Goal: Task Accomplishment & Management: Complete application form

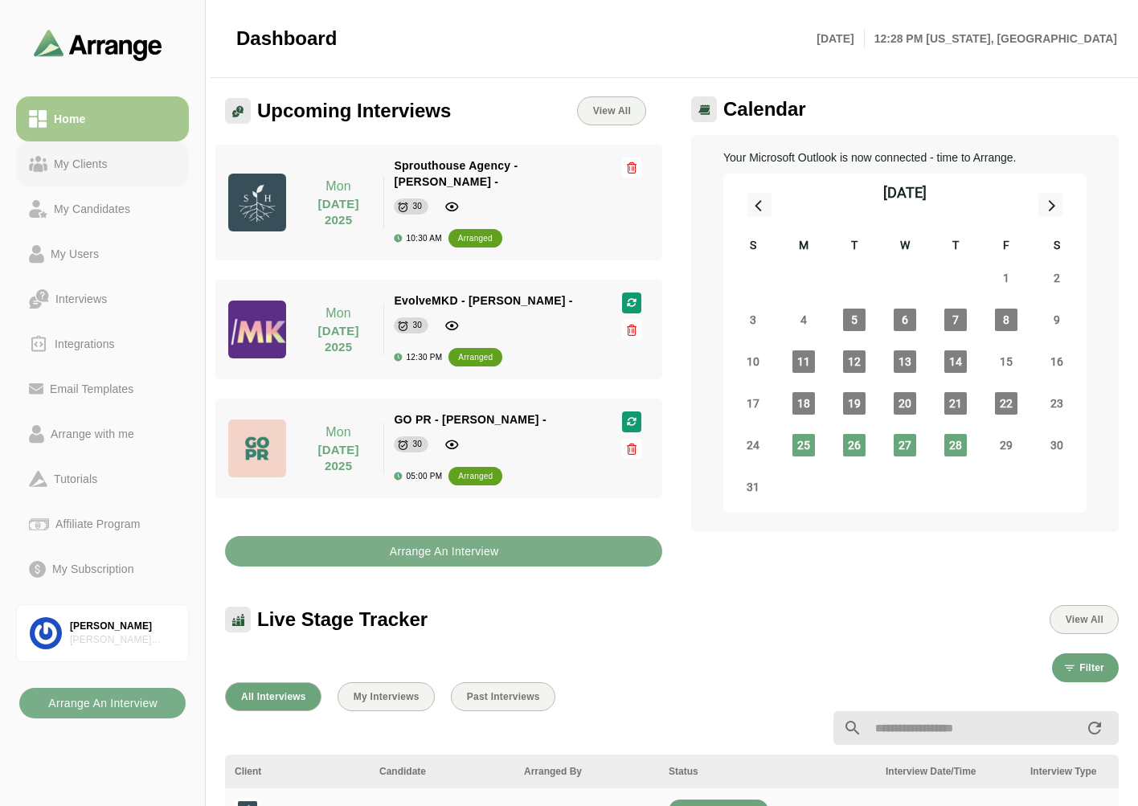
click at [102, 141] on div "Home My Clients My Candidates My Users Interviews Integrations Email Templates …" at bounding box center [102, 344] width 173 height 508
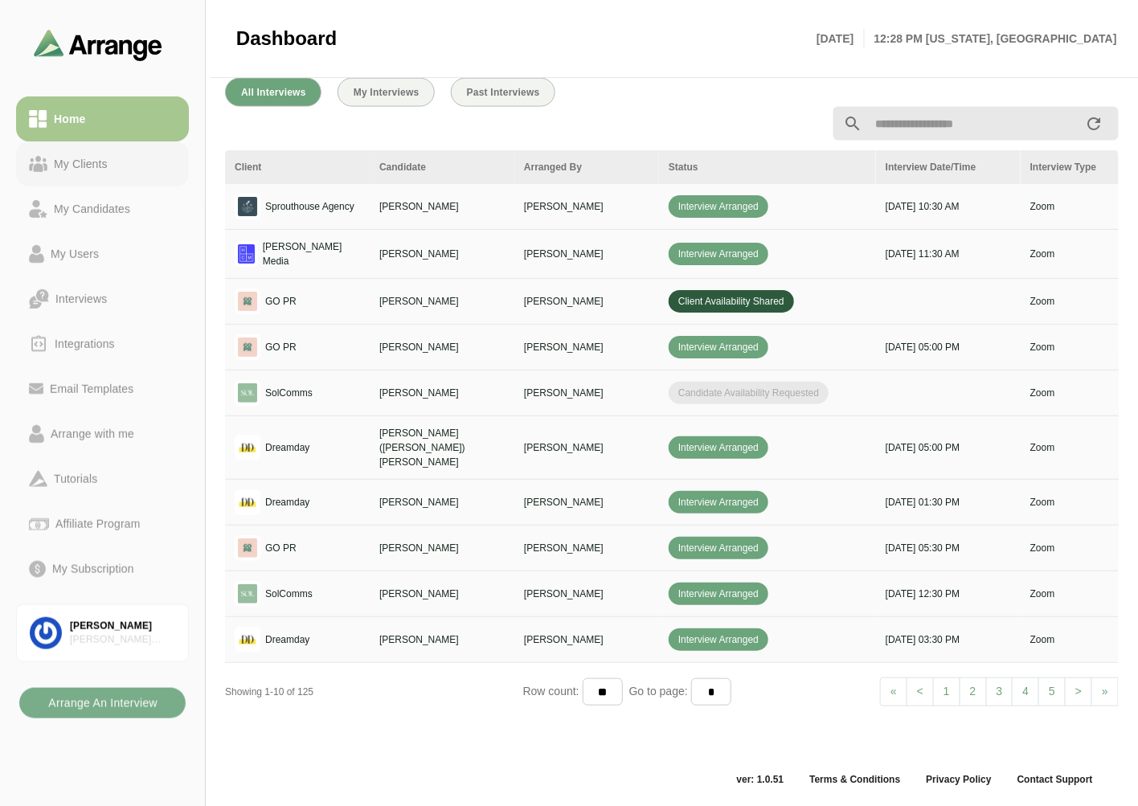
scroll to position [604, 0]
click at [86, 155] on div "My Clients" at bounding box center [80, 163] width 67 height 19
click at [105, 109] on div "Home" at bounding box center [102, 118] width 147 height 19
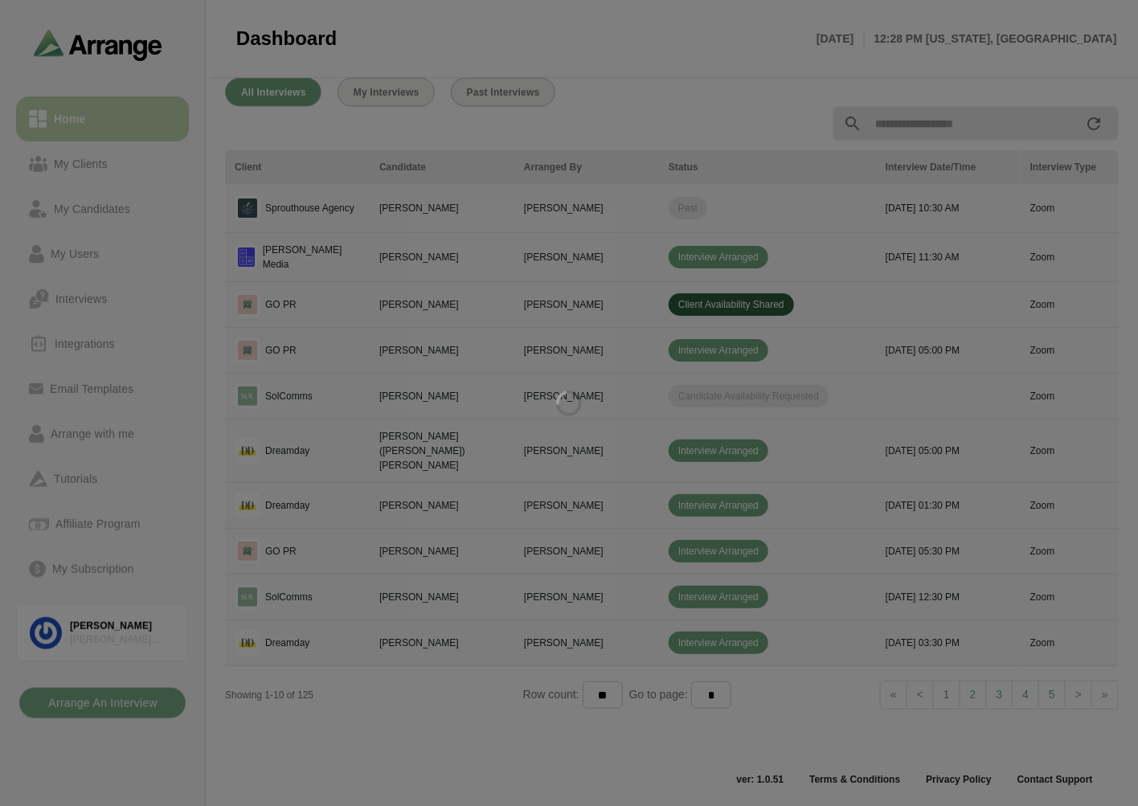
scroll to position [5, 0]
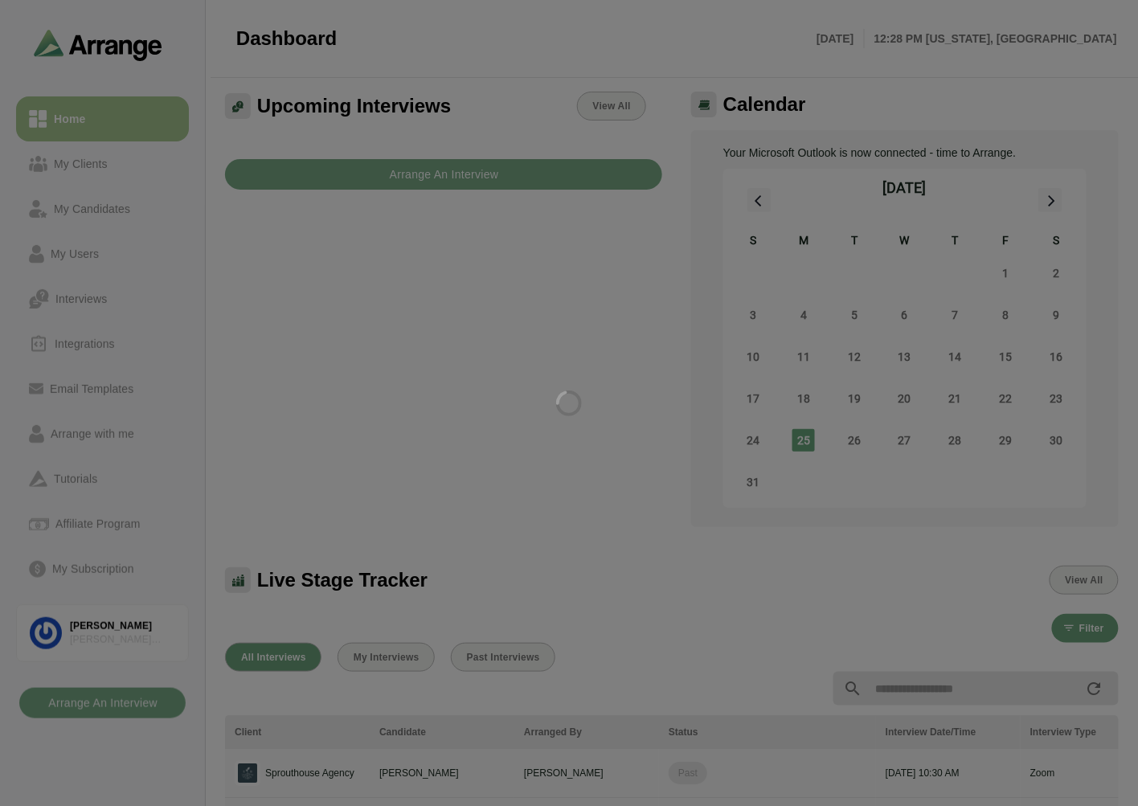
click at [84, 116] on div at bounding box center [569, 403] width 1138 height 806
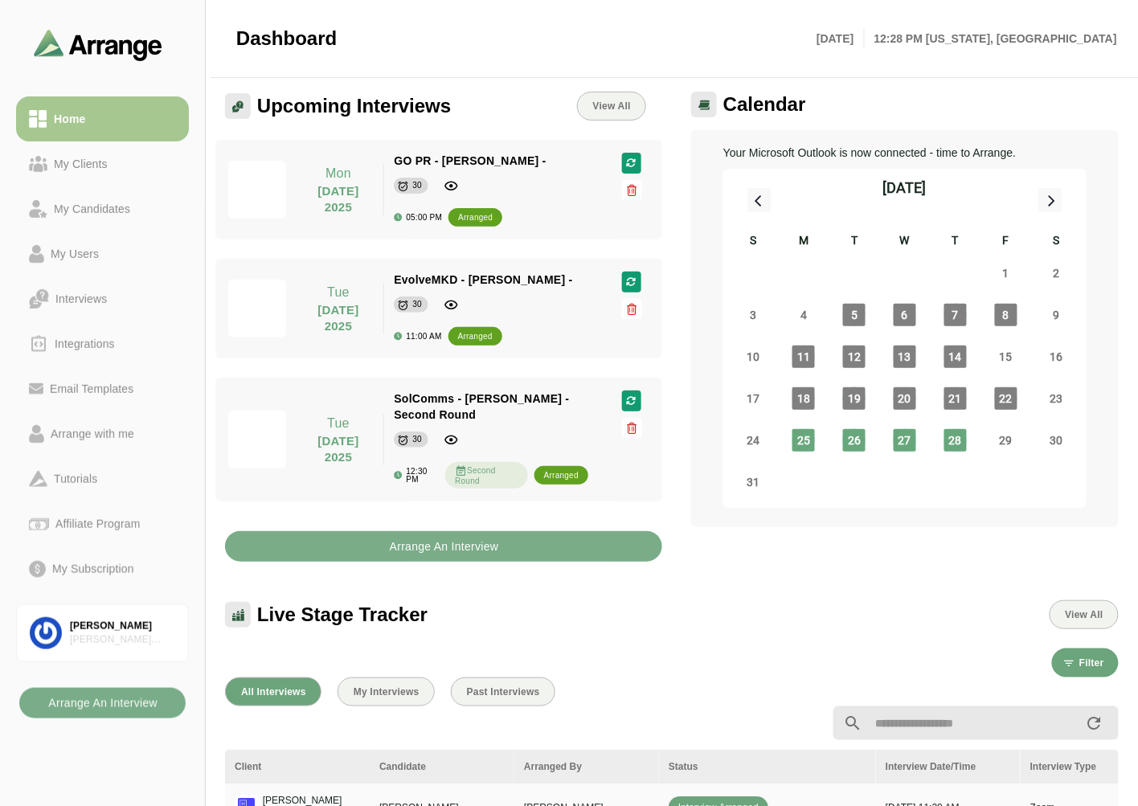
click at [394, 175] on div "30" at bounding box center [491, 185] width 194 height 20
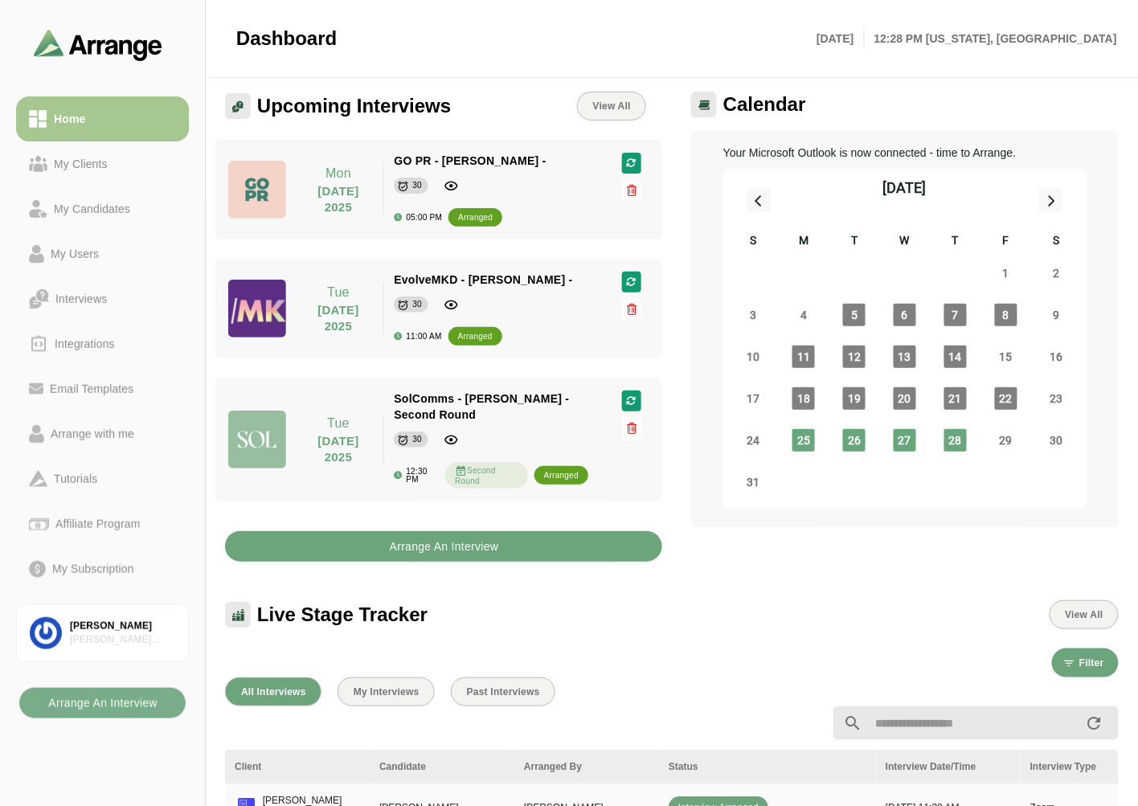
click at [395, 543] on b "Arrange An Interview" at bounding box center [444, 546] width 110 height 31
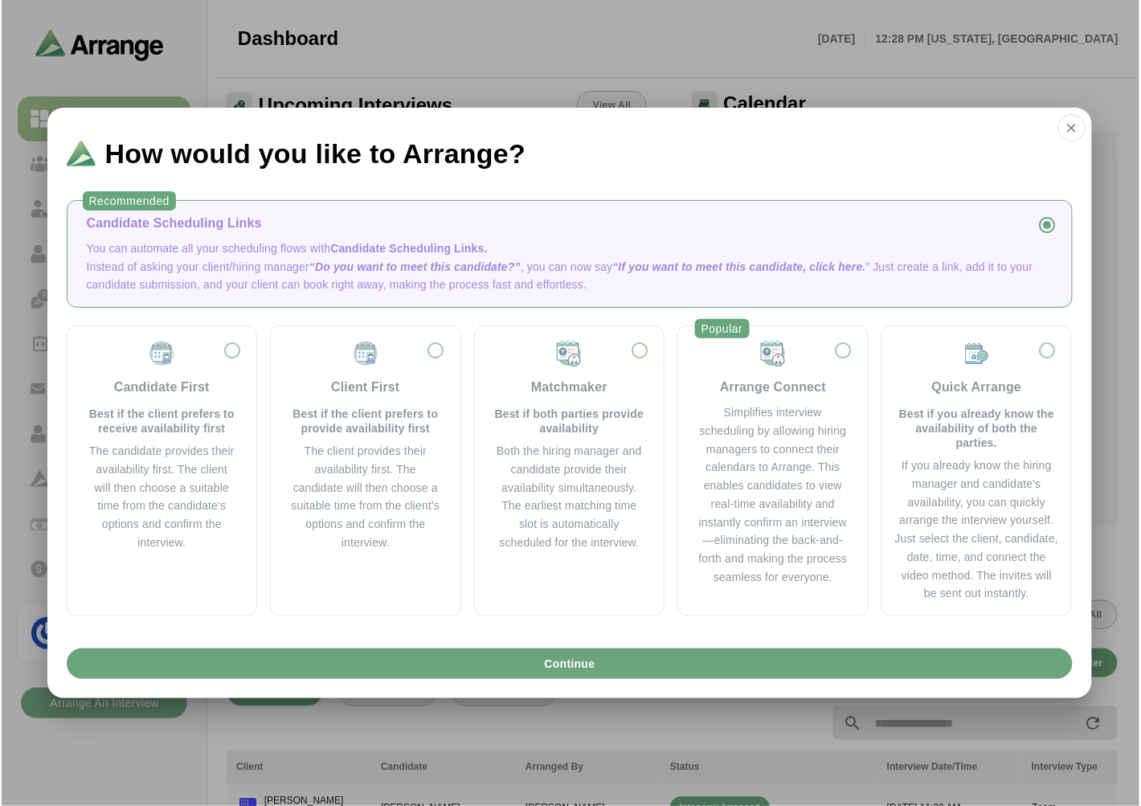
scroll to position [0, 0]
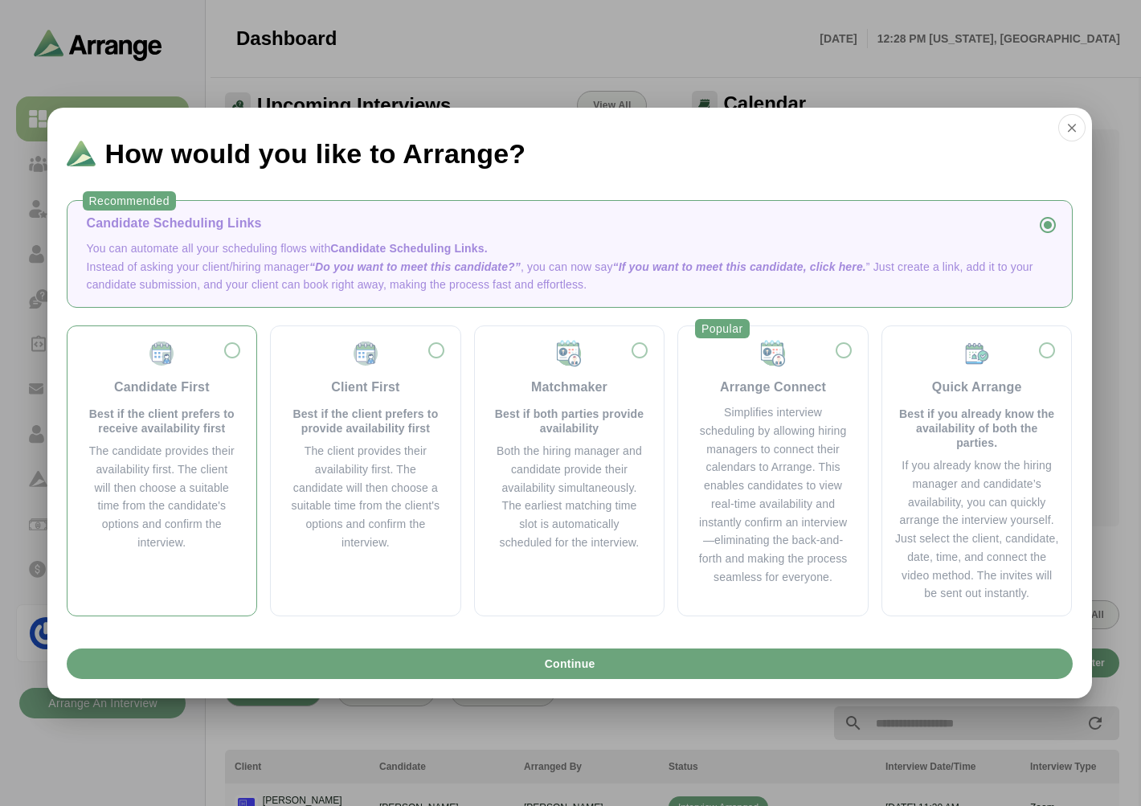
click at [178, 415] on p "Best if the client prefers to receive availability first" at bounding box center [162, 421] width 151 height 29
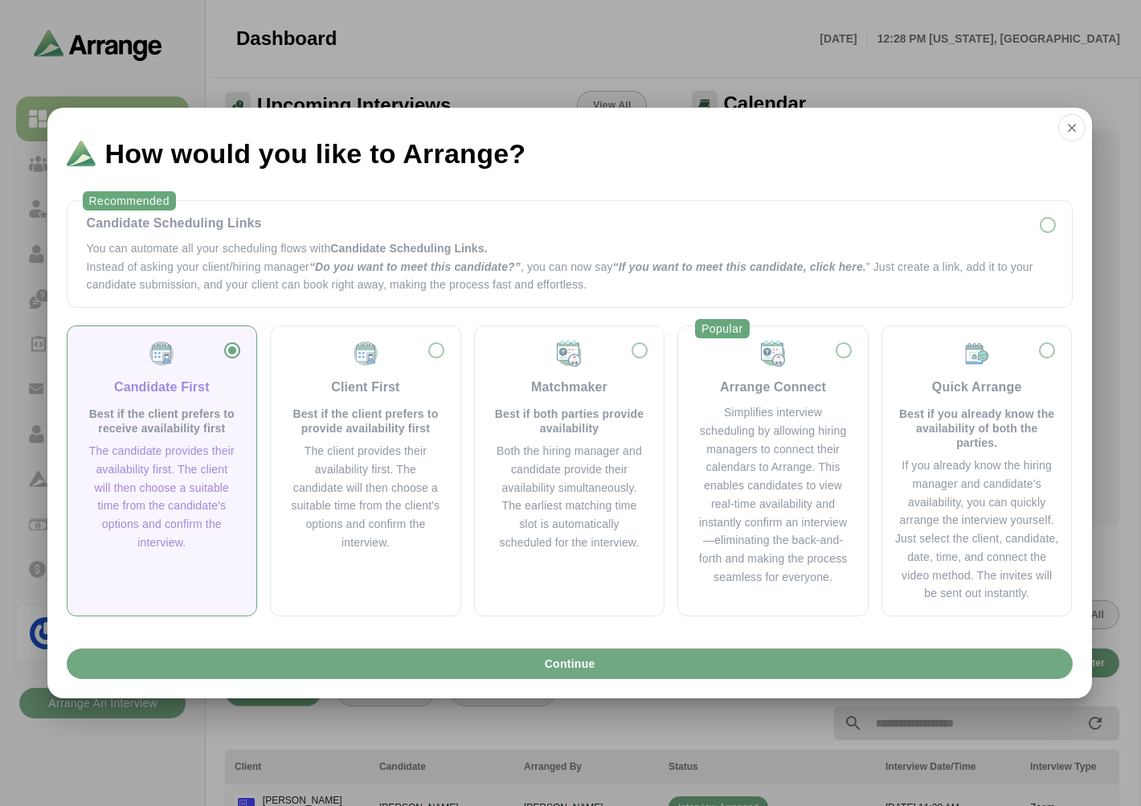
click at [532, 660] on button "Continue" at bounding box center [570, 663] width 1006 height 31
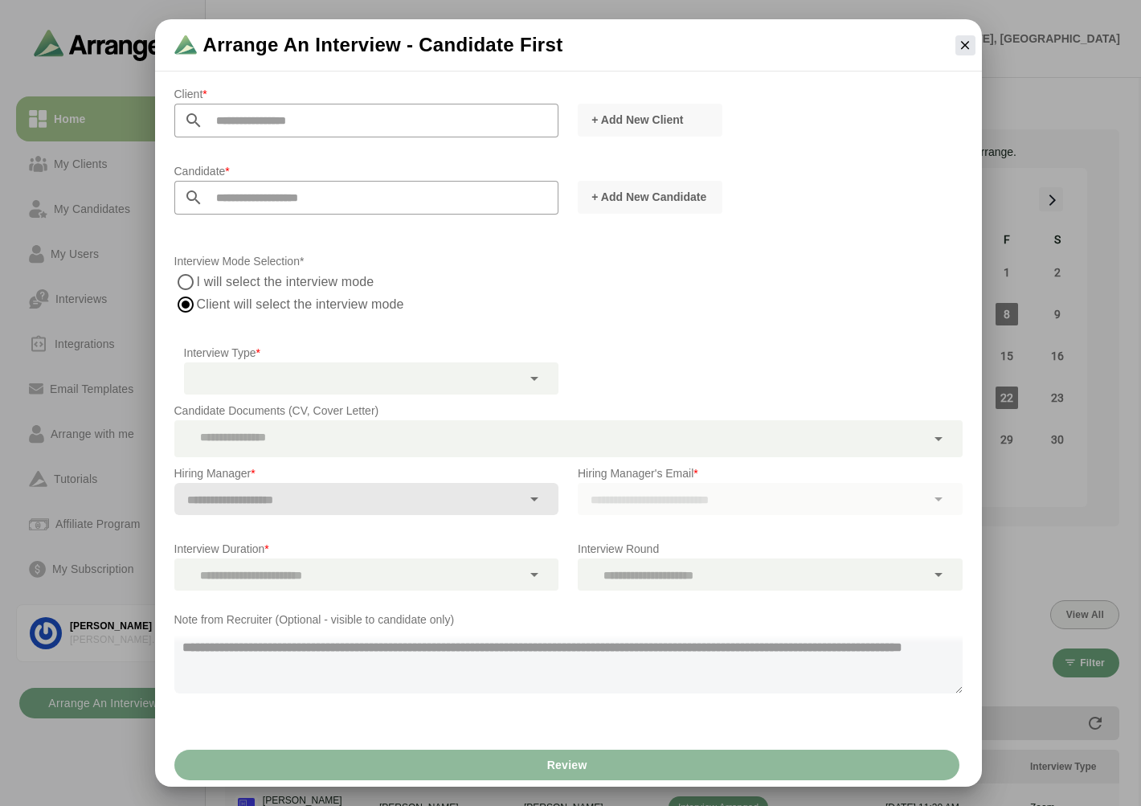
click at [247, 115] on input "text" at bounding box center [381, 121] width 356 height 34
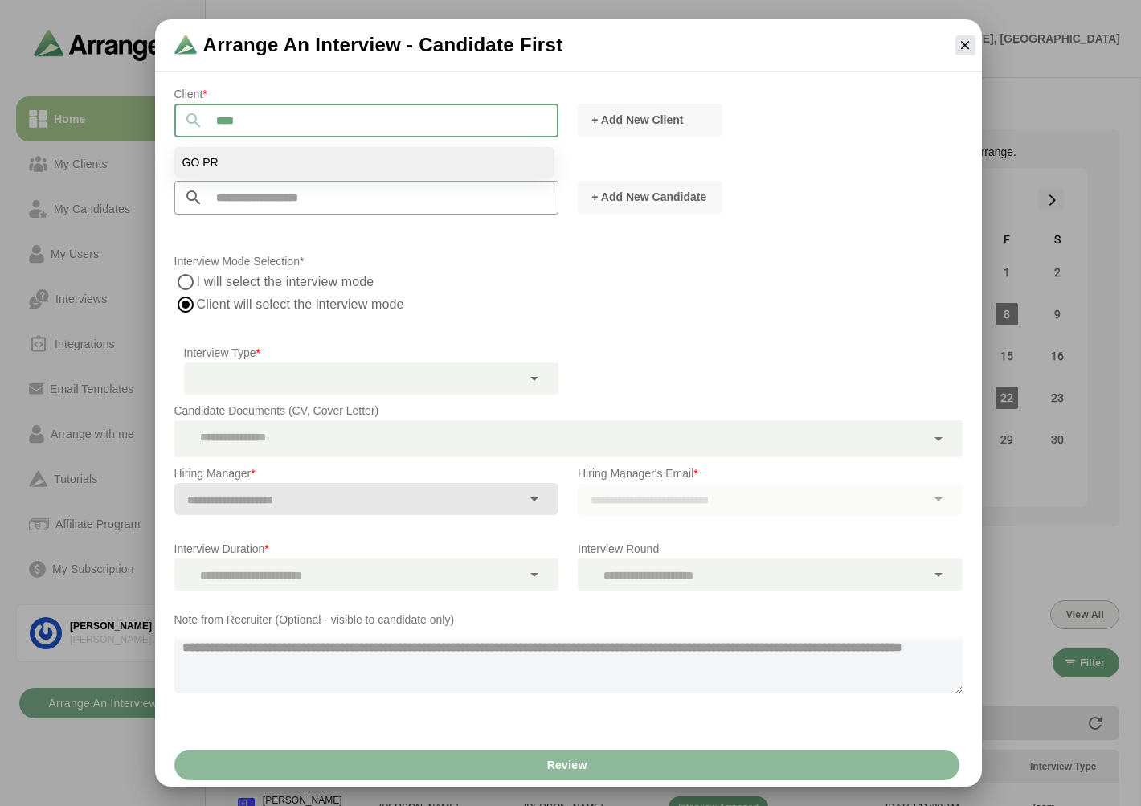
click at [231, 166] on li "GO PR" at bounding box center [364, 162] width 380 height 31
type input "*****"
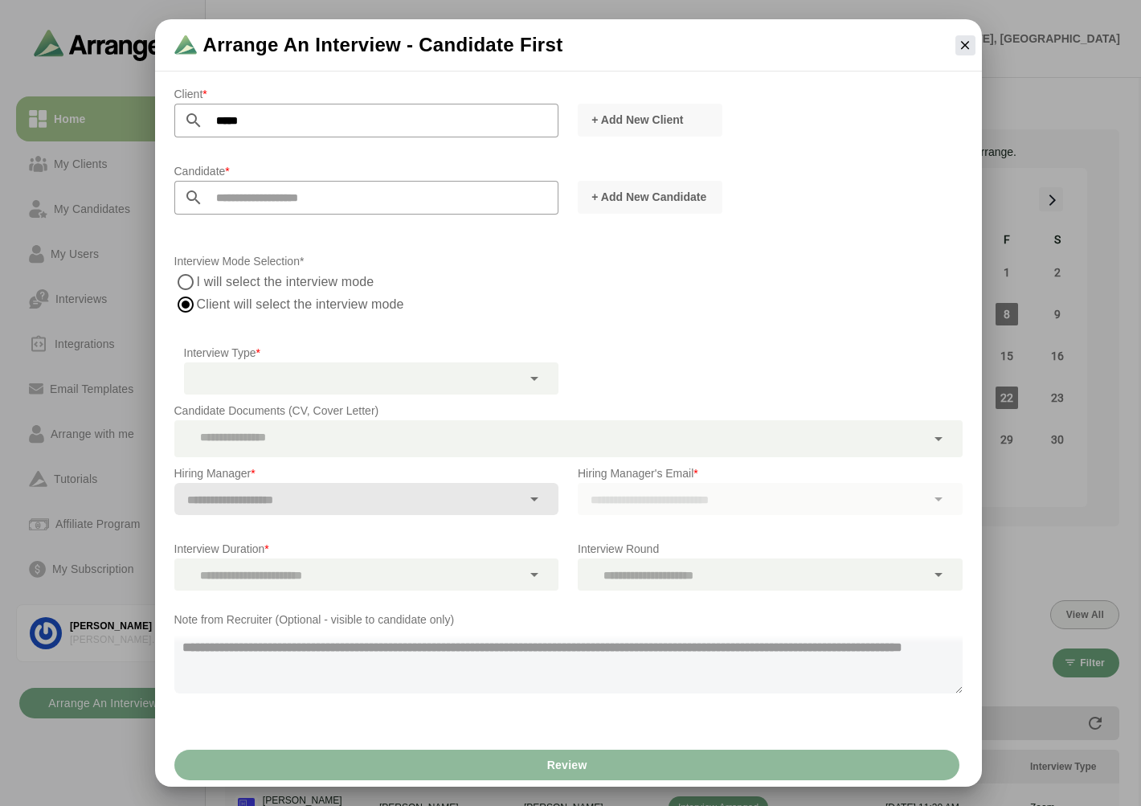
click at [280, 193] on input "text" at bounding box center [381, 198] width 356 height 34
click at [283, 190] on input "text" at bounding box center [381, 198] width 356 height 34
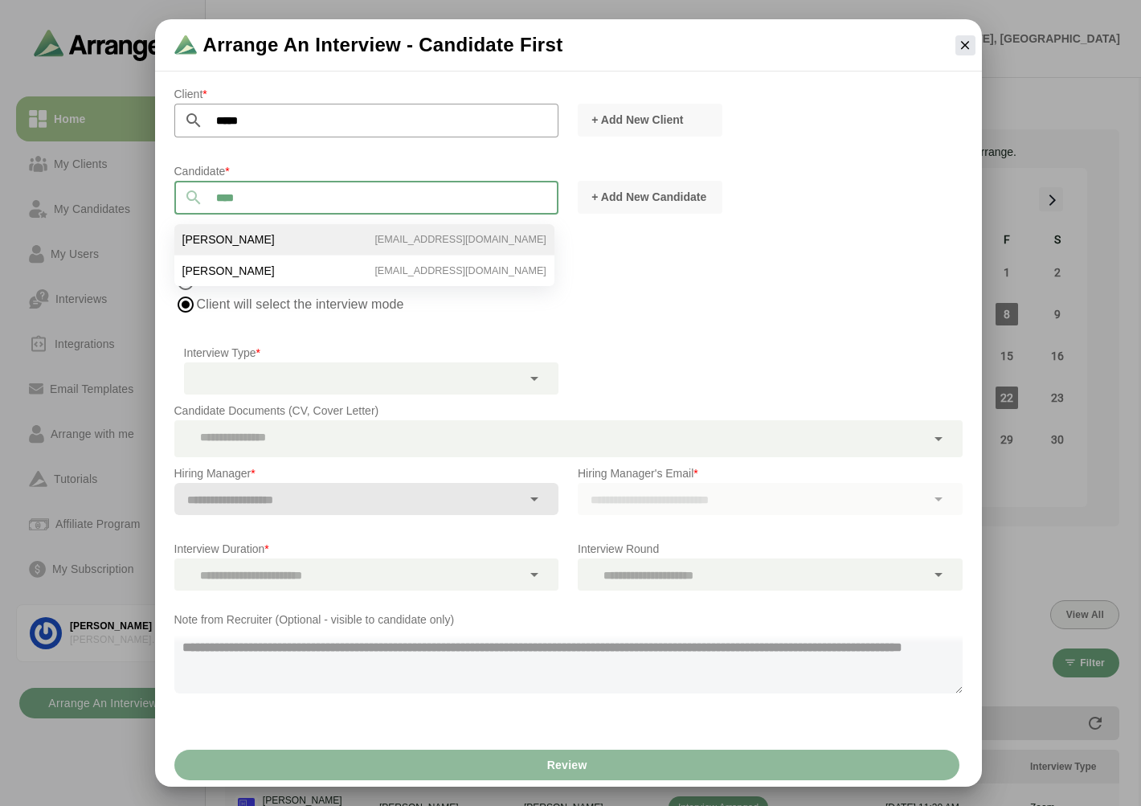
click at [295, 245] on li "[PERSON_NAME] [EMAIL_ADDRESS][DOMAIN_NAME]" at bounding box center [364, 239] width 380 height 31
type input "**********"
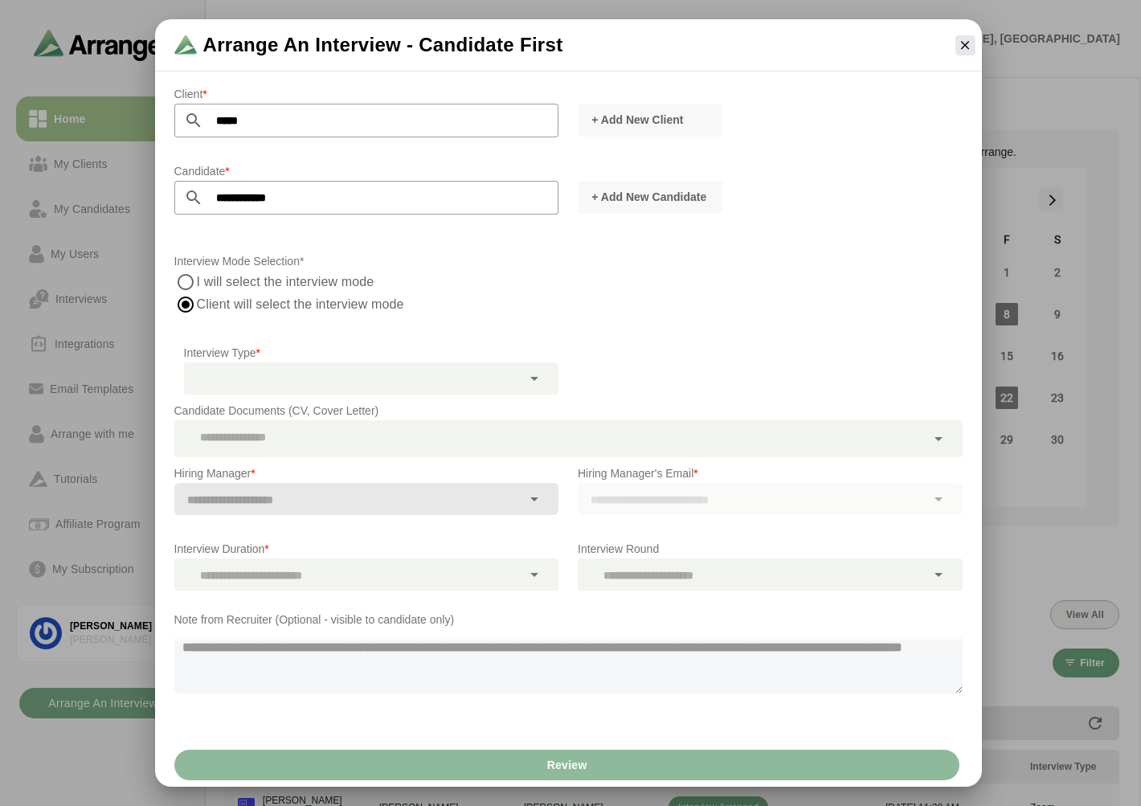
click at [267, 284] on label "I will select the interview mode" at bounding box center [286, 282] width 178 height 22
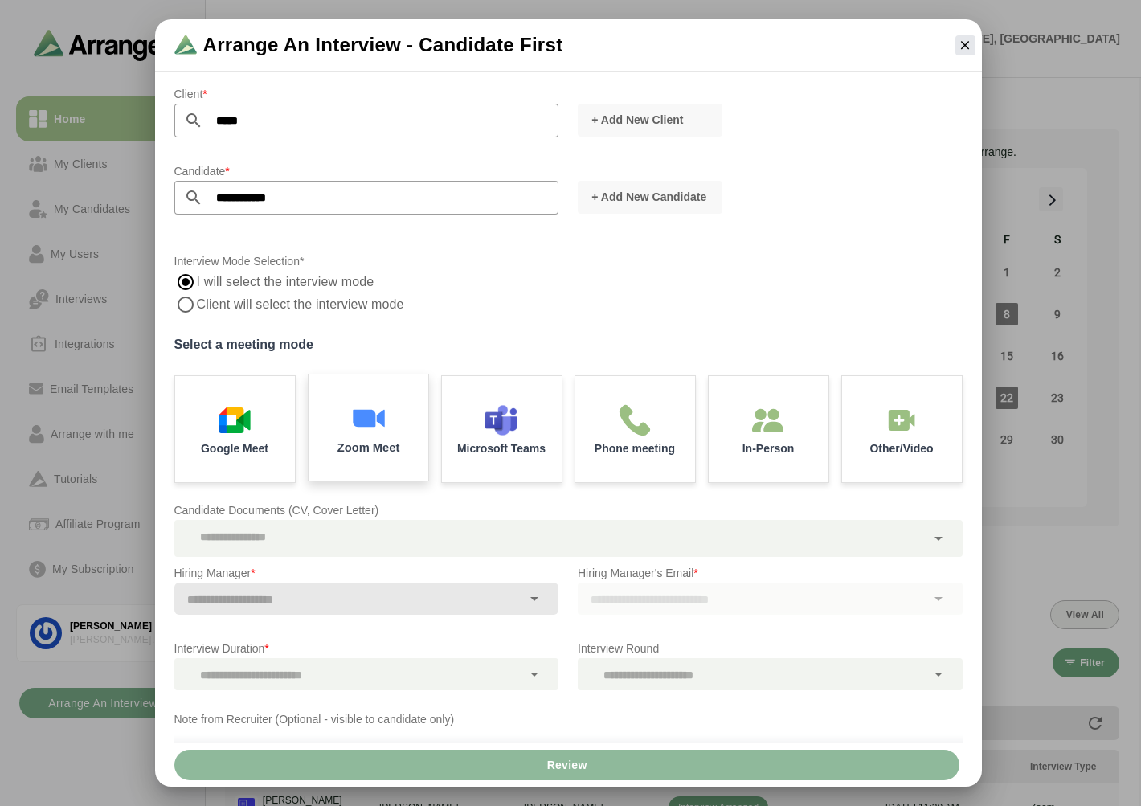
click at [388, 435] on div "Zoom Meet" at bounding box center [367, 428] width 125 height 112
click at [276, 585] on div at bounding box center [348, 599] width 348 height 32
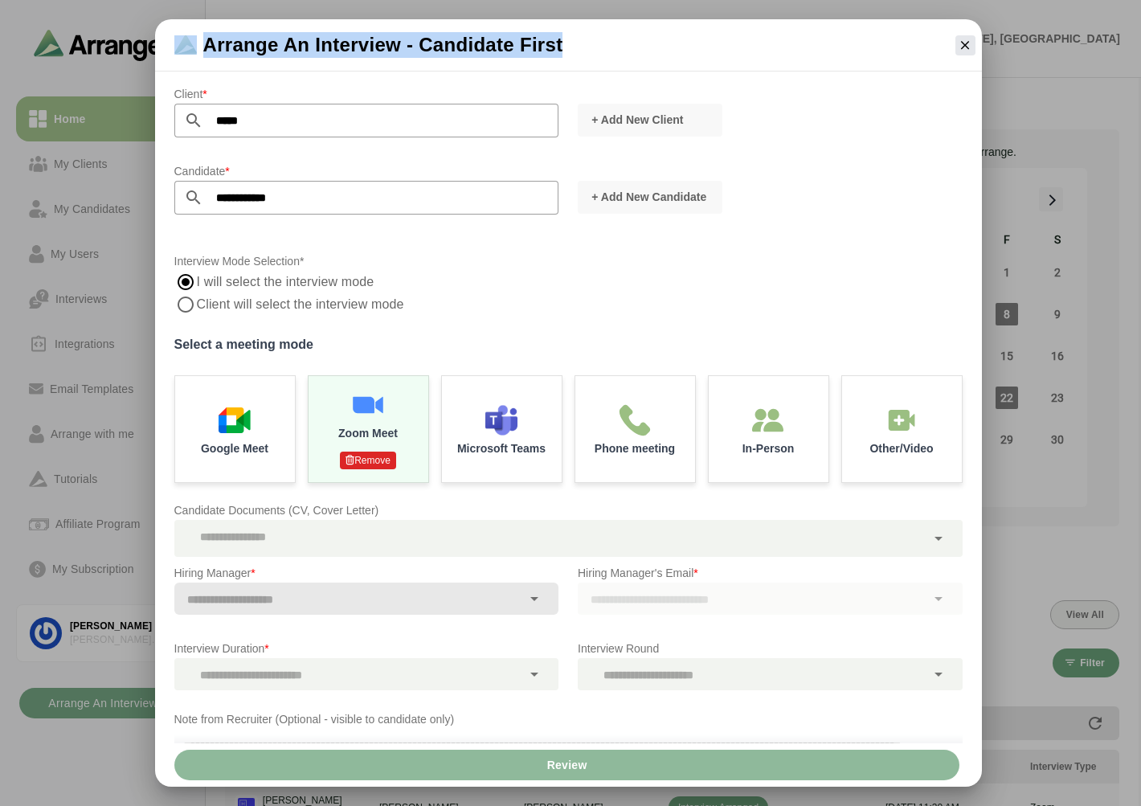
drag, startPoint x: 615, startPoint y: 42, endPoint x: 185, endPoint y: 71, distance: 431.6
click at [185, 71] on div "Arrange an Interview - Candidate First" at bounding box center [568, 45] width 827 height 52
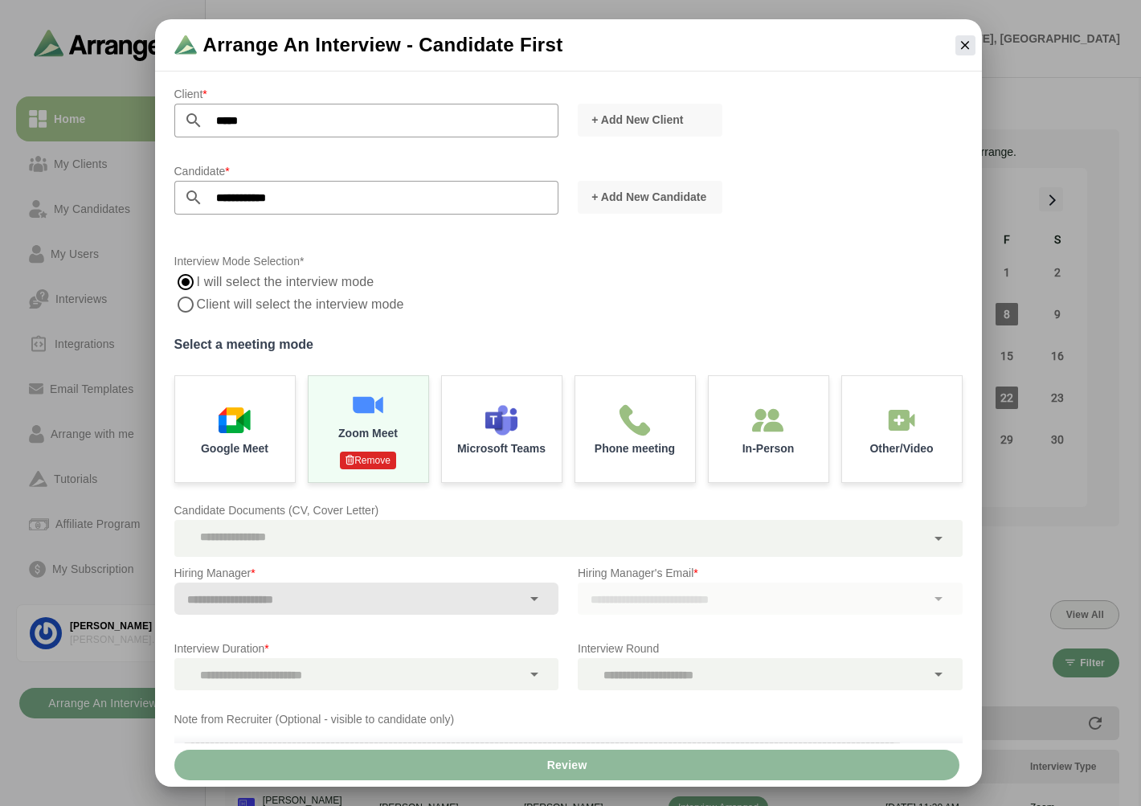
click at [782, 51] on div "Arrange an Interview - Candidate First" at bounding box center [568, 45] width 827 height 52
click at [963, 49] on icon "button" at bounding box center [965, 45] width 14 height 14
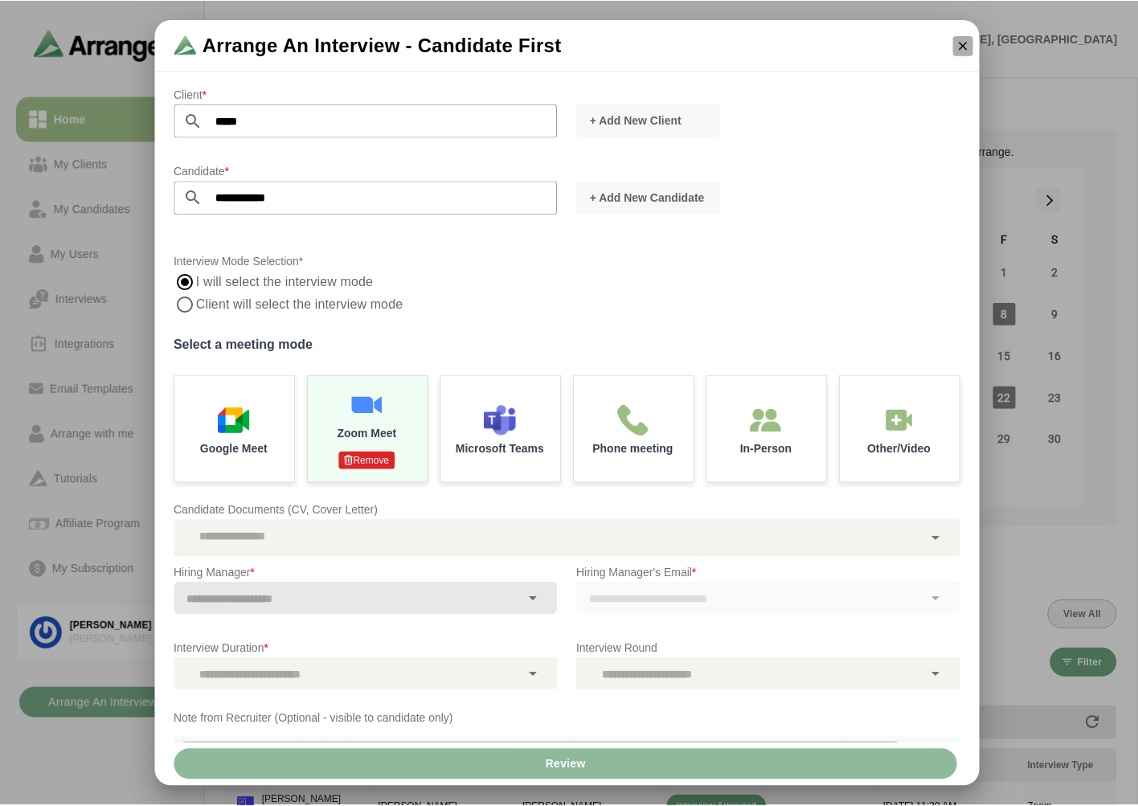
scroll to position [5, 0]
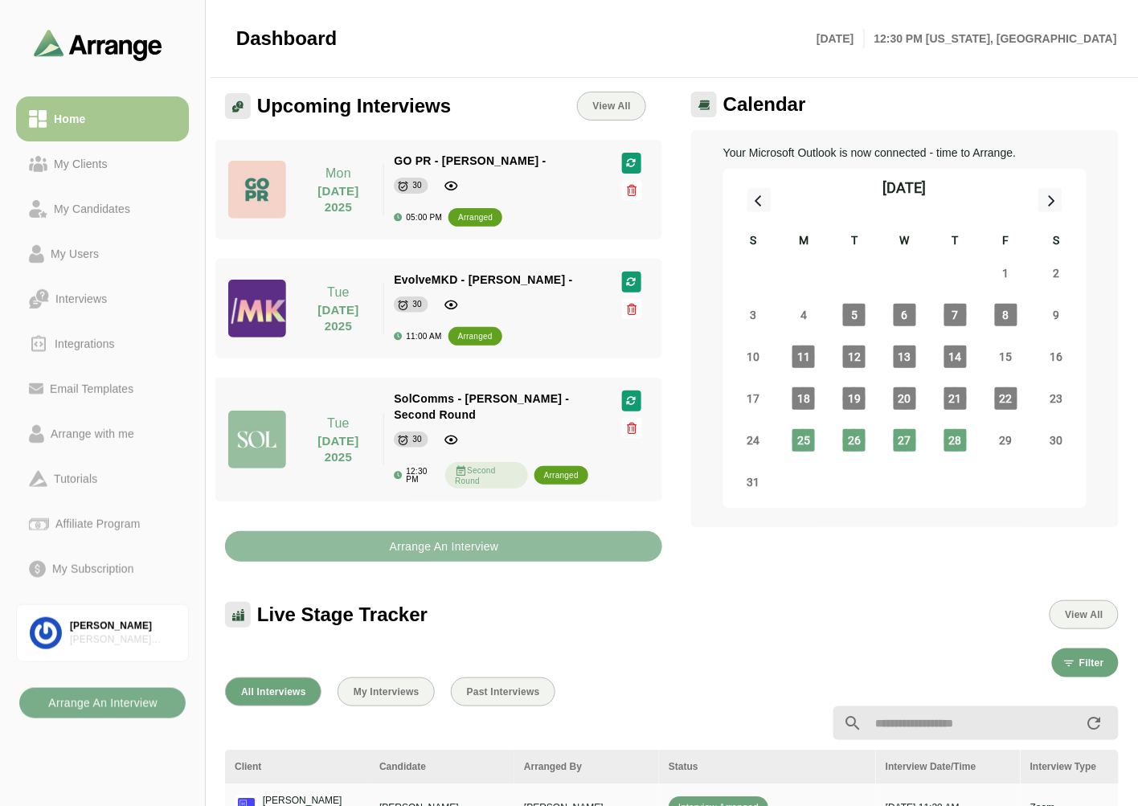
click at [372, 543] on button "Arrange An Interview" at bounding box center [443, 546] width 437 height 31
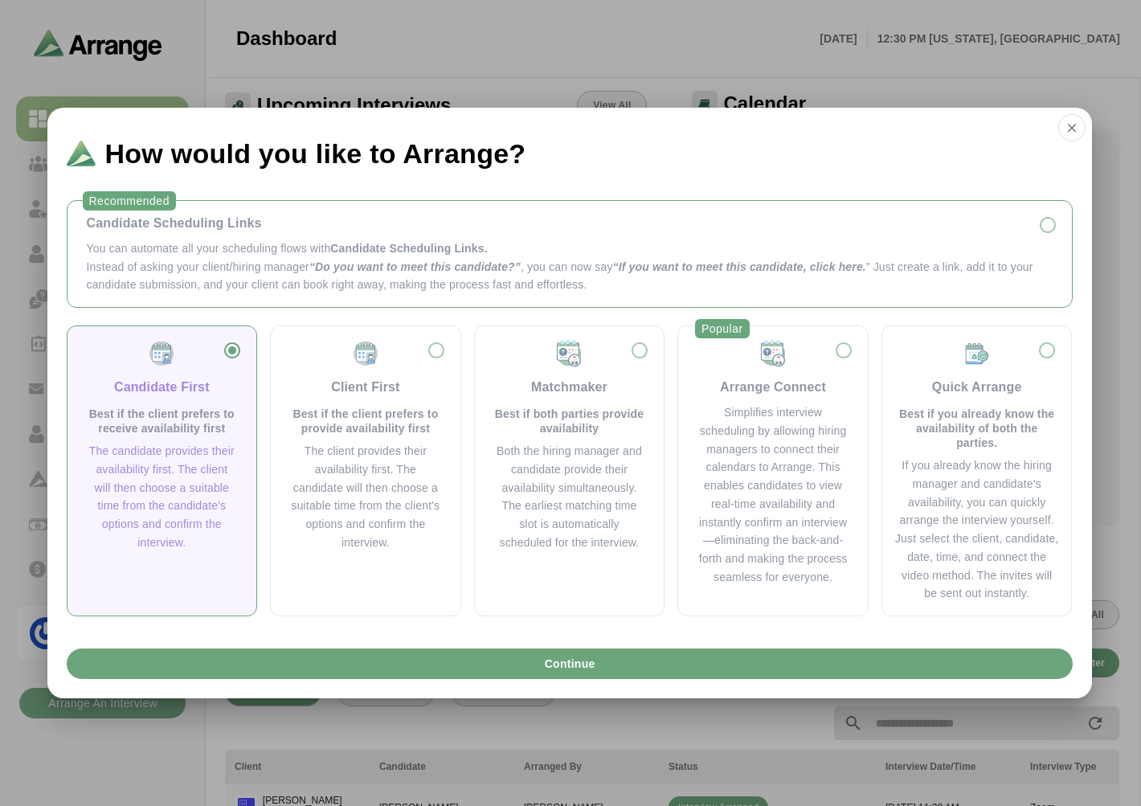
click at [250, 236] on div "Candidate Scheduling Links You can automate all your scheduling flows with Cand…" at bounding box center [569, 254] width 979 height 80
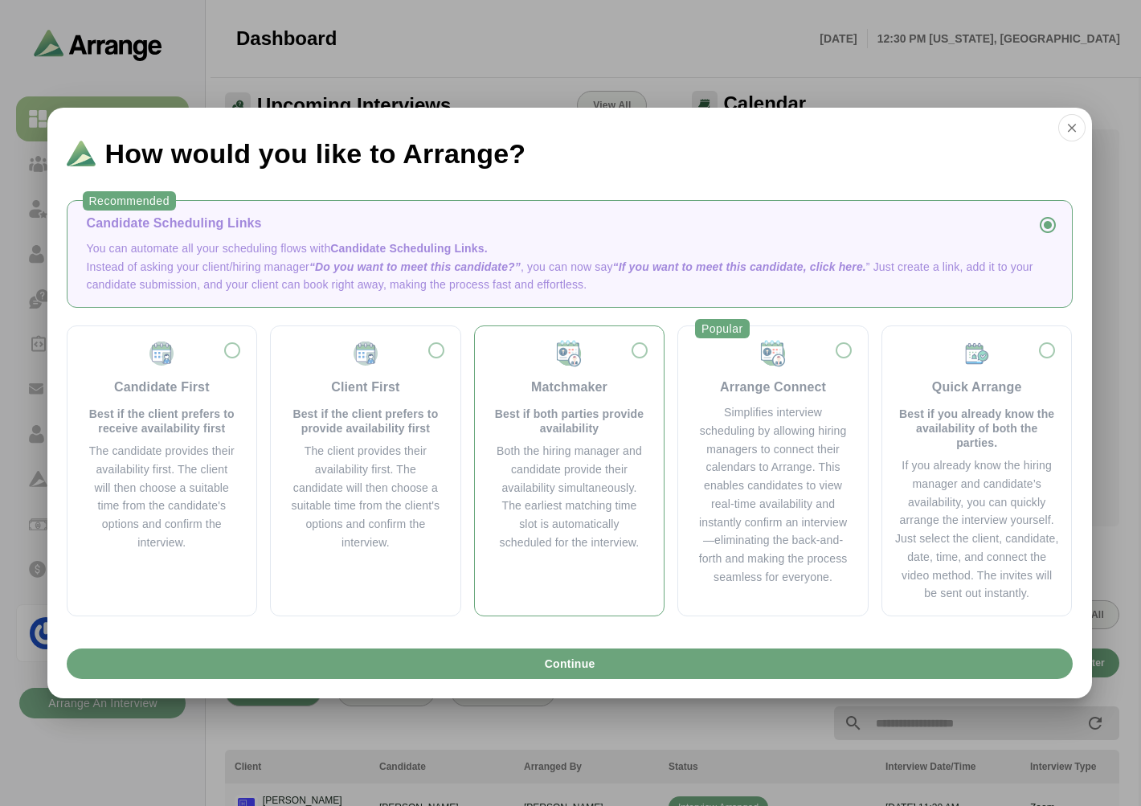
click at [607, 418] on p "Best if both parties provide availability" at bounding box center [569, 421] width 151 height 29
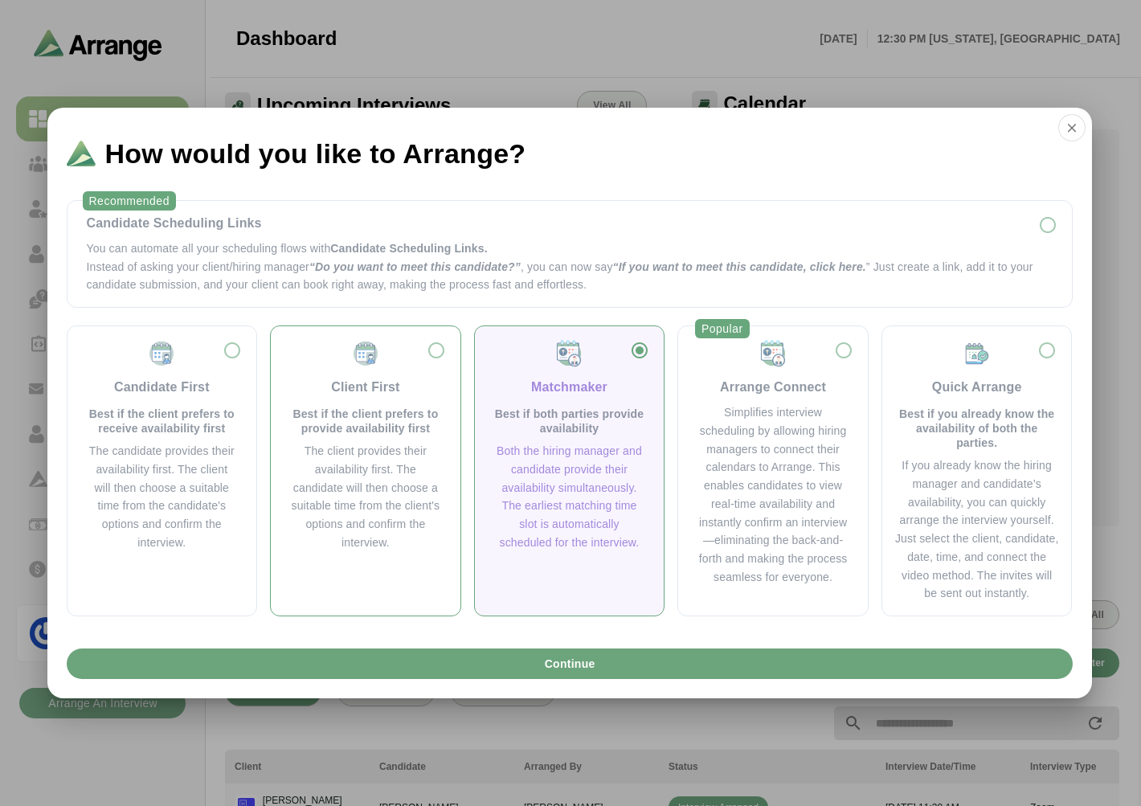
click at [337, 412] on p "Best if the client prefers to provide availability first" at bounding box center [365, 421] width 151 height 29
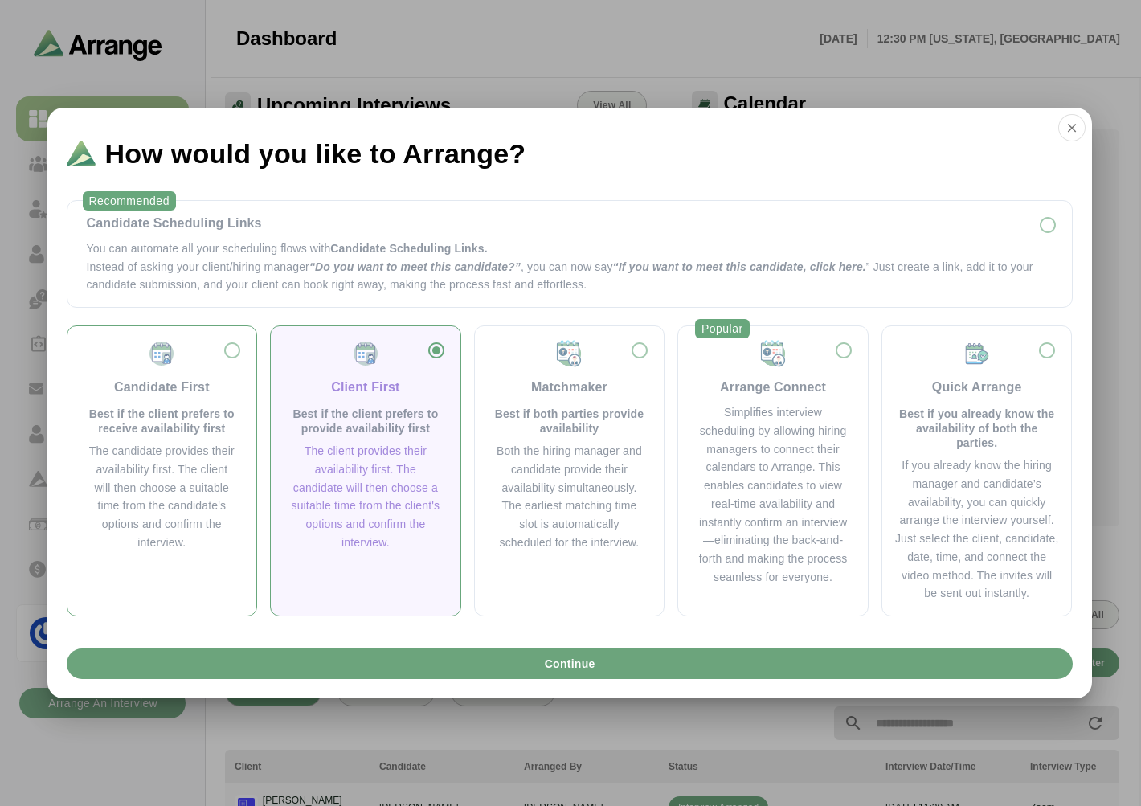
click at [206, 424] on p "Best if the client prefers to receive availability first" at bounding box center [162, 421] width 151 height 29
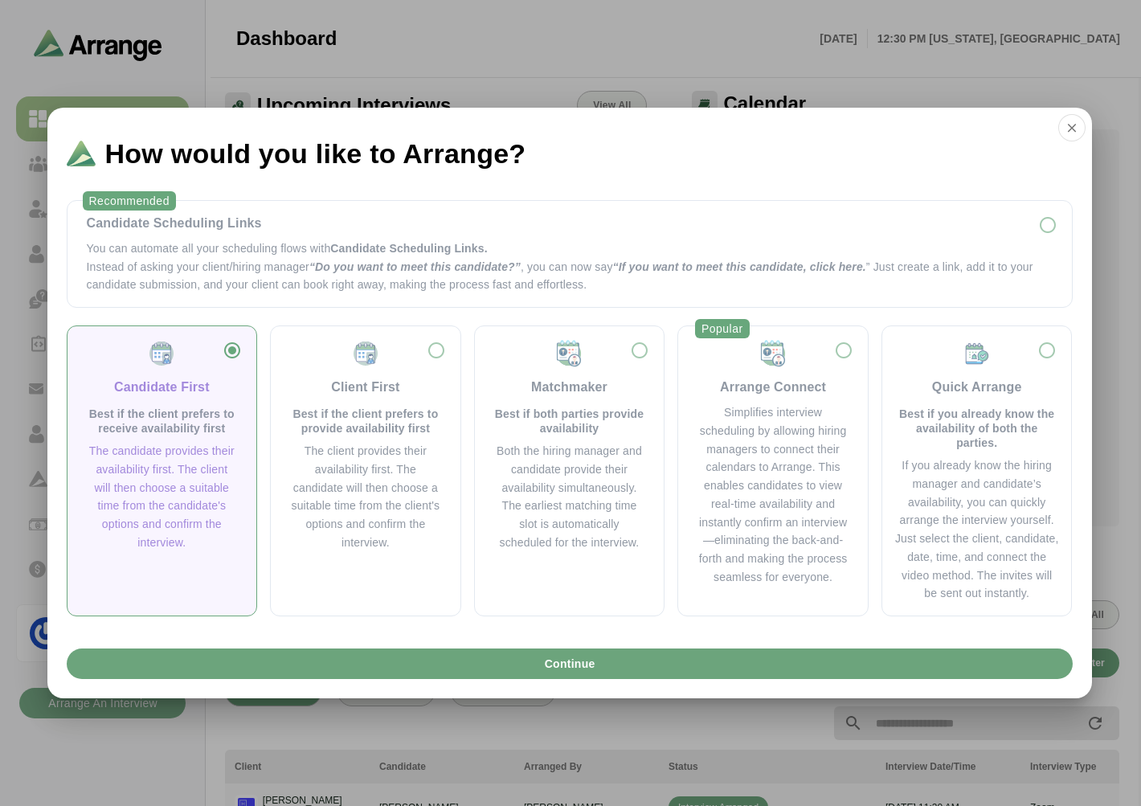
click at [536, 683] on div "Continue" at bounding box center [569, 670] width 1045 height 56
click at [543, 663] on span "Continue" at bounding box center [568, 663] width 51 height 31
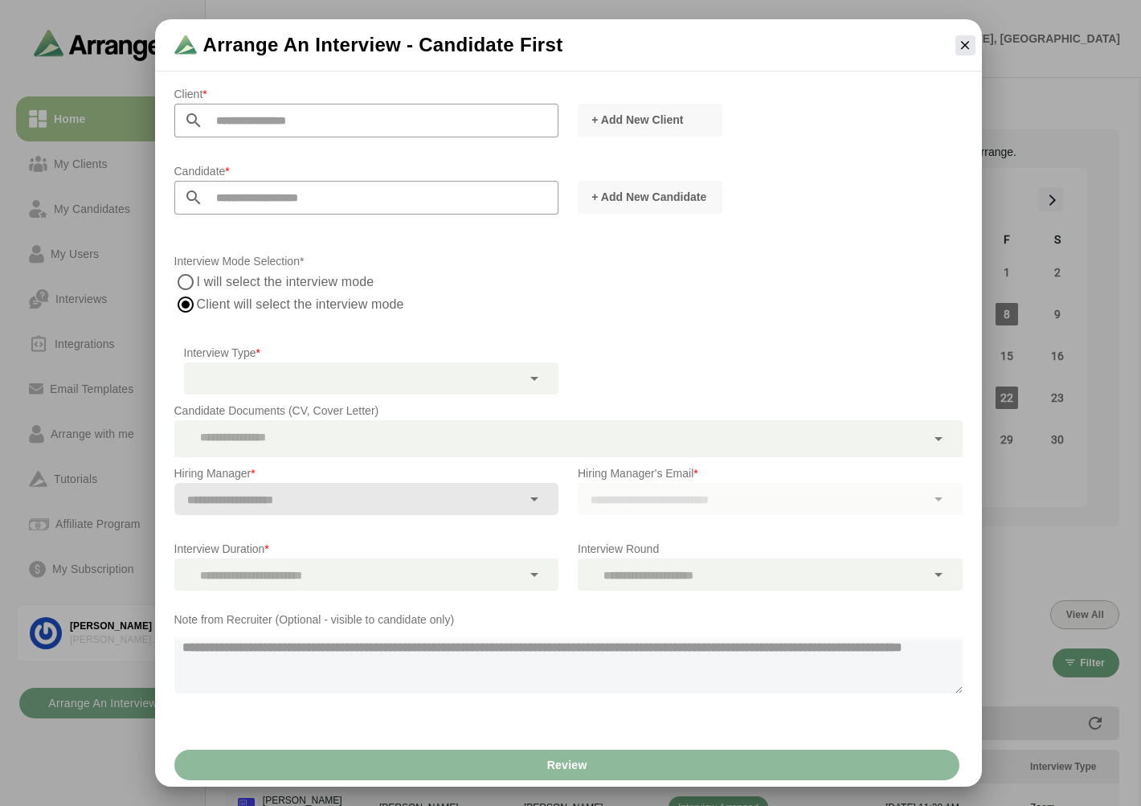
click at [257, 108] on input "text" at bounding box center [381, 121] width 356 height 34
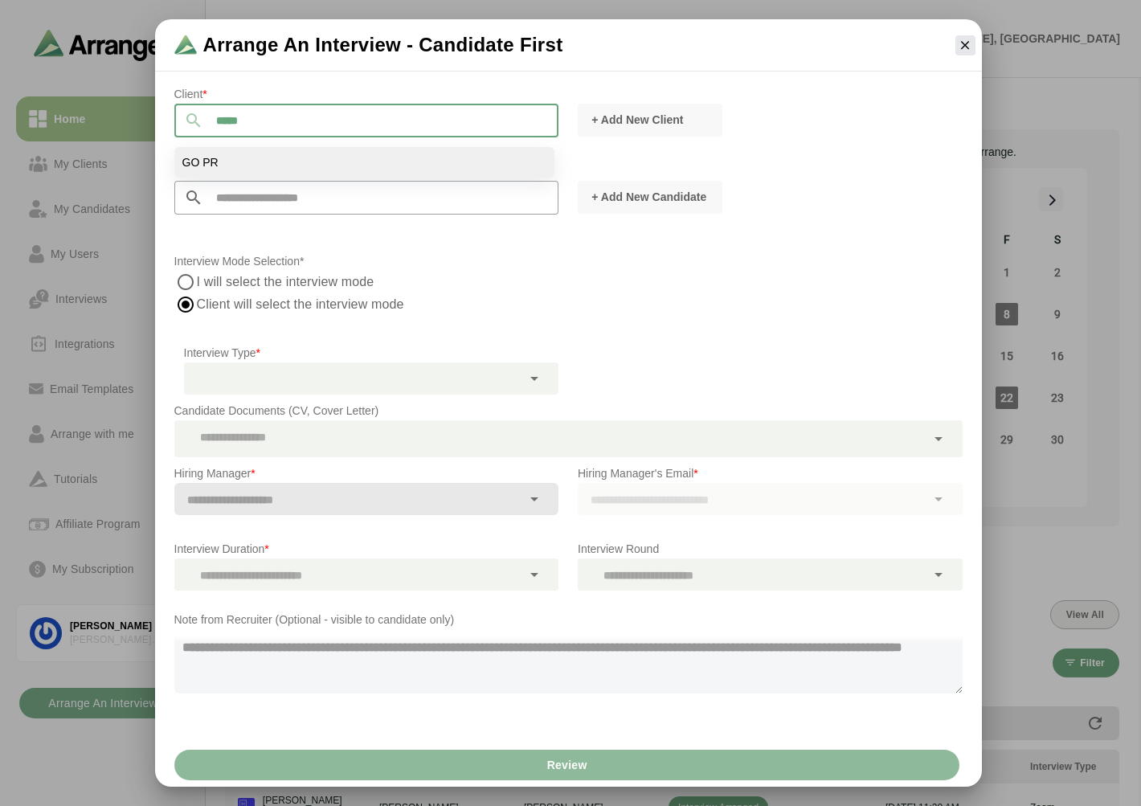
click at [213, 167] on span "GO PR" at bounding box center [200, 162] width 36 height 14
type input "*****"
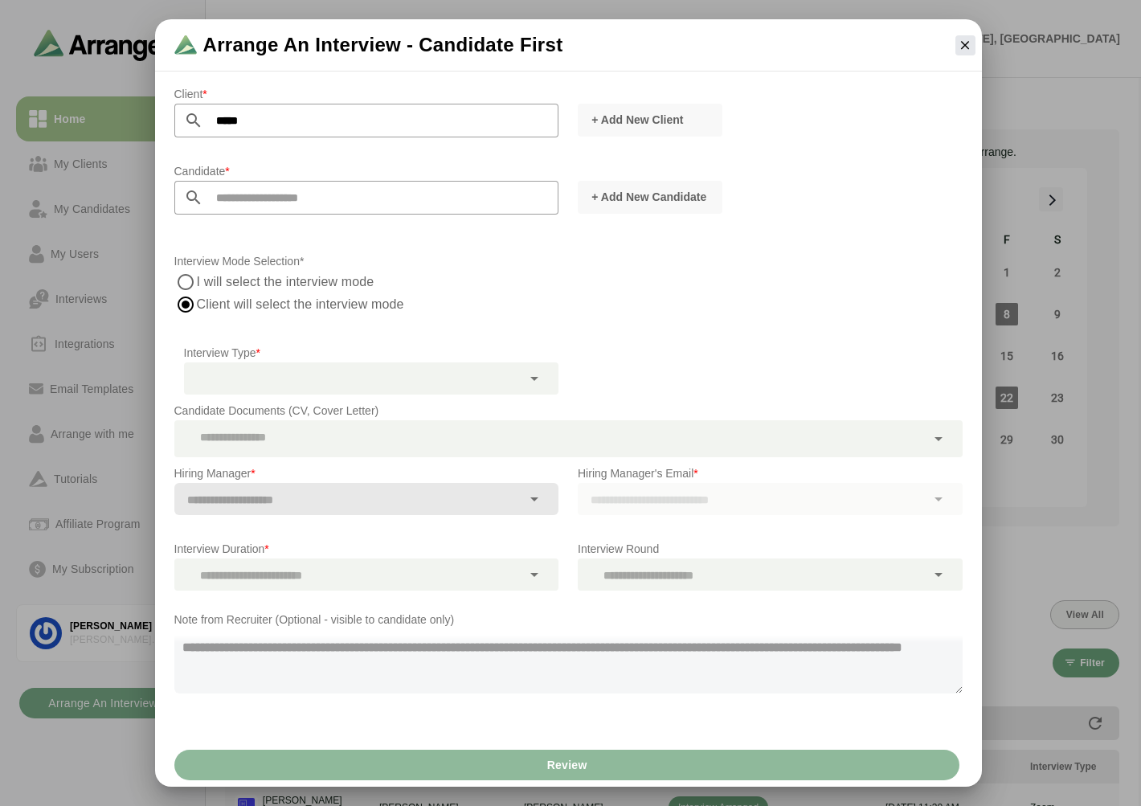
click at [247, 483] on div at bounding box center [348, 499] width 348 height 32
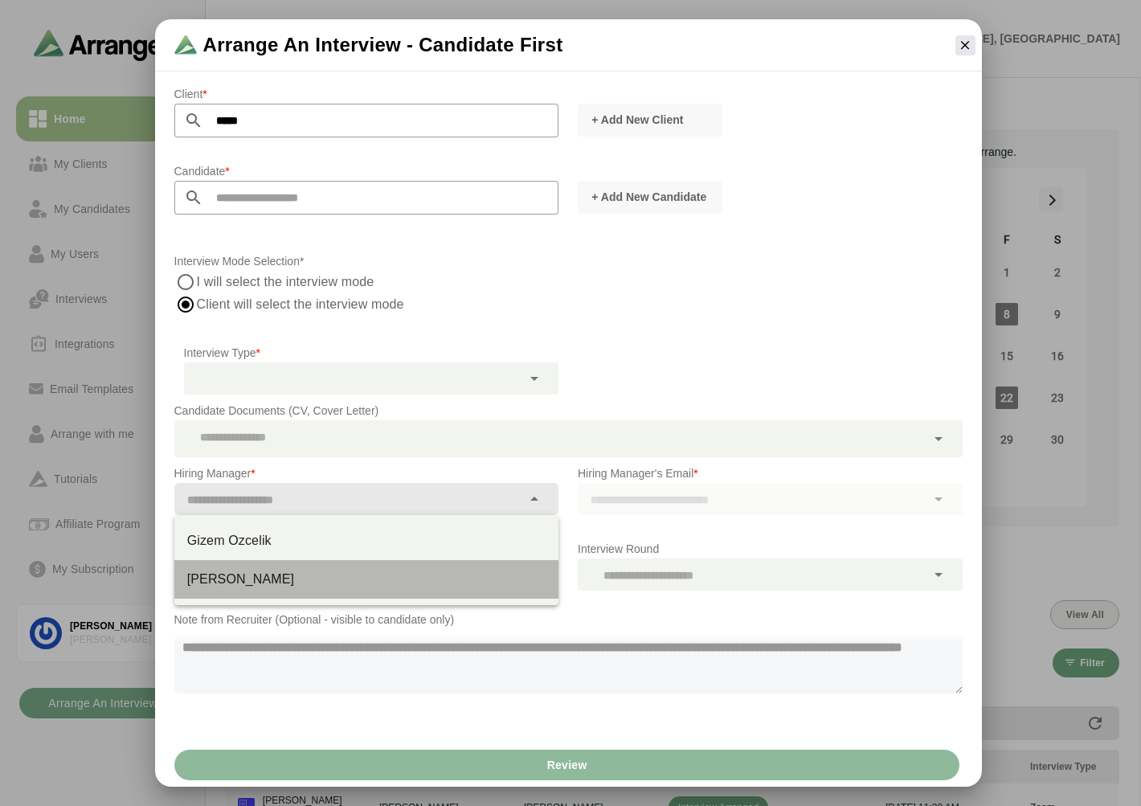
click at [222, 564] on div "[PERSON_NAME]" at bounding box center [366, 579] width 385 height 39
type input "**********"
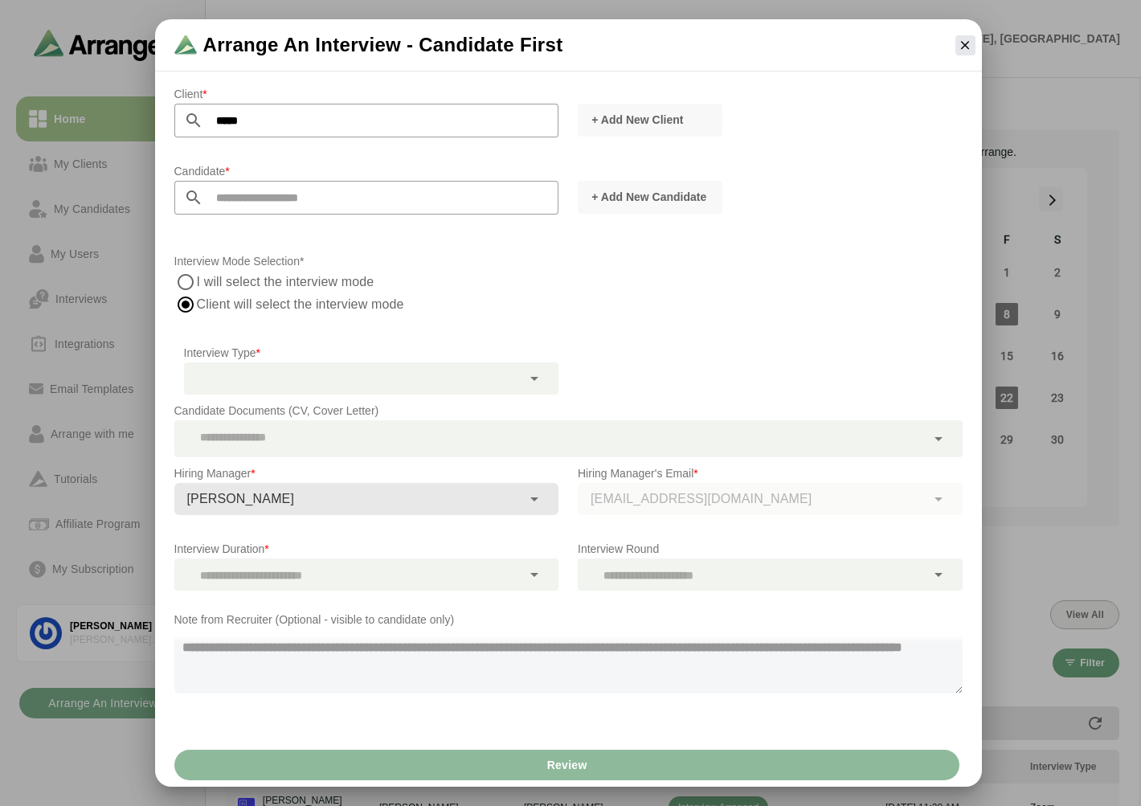
type input "**********"
click at [967, 40] on icon "button" at bounding box center [965, 45] width 14 height 14
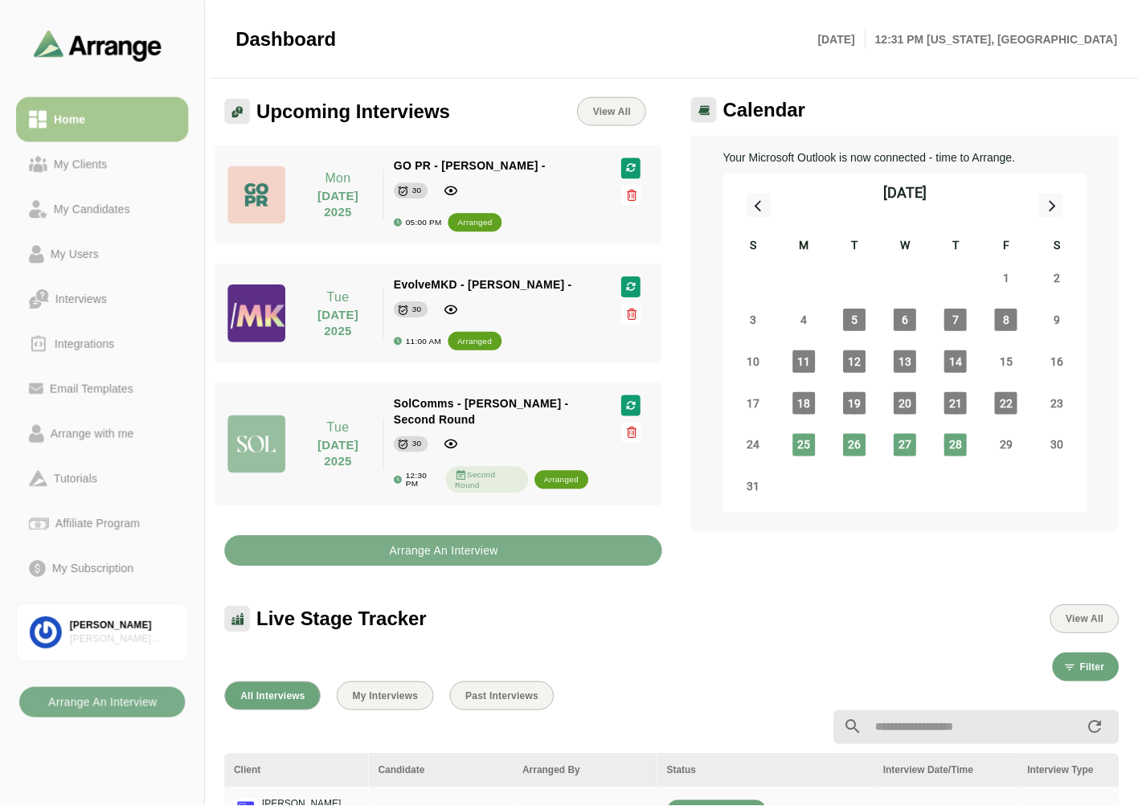
scroll to position [5, 0]
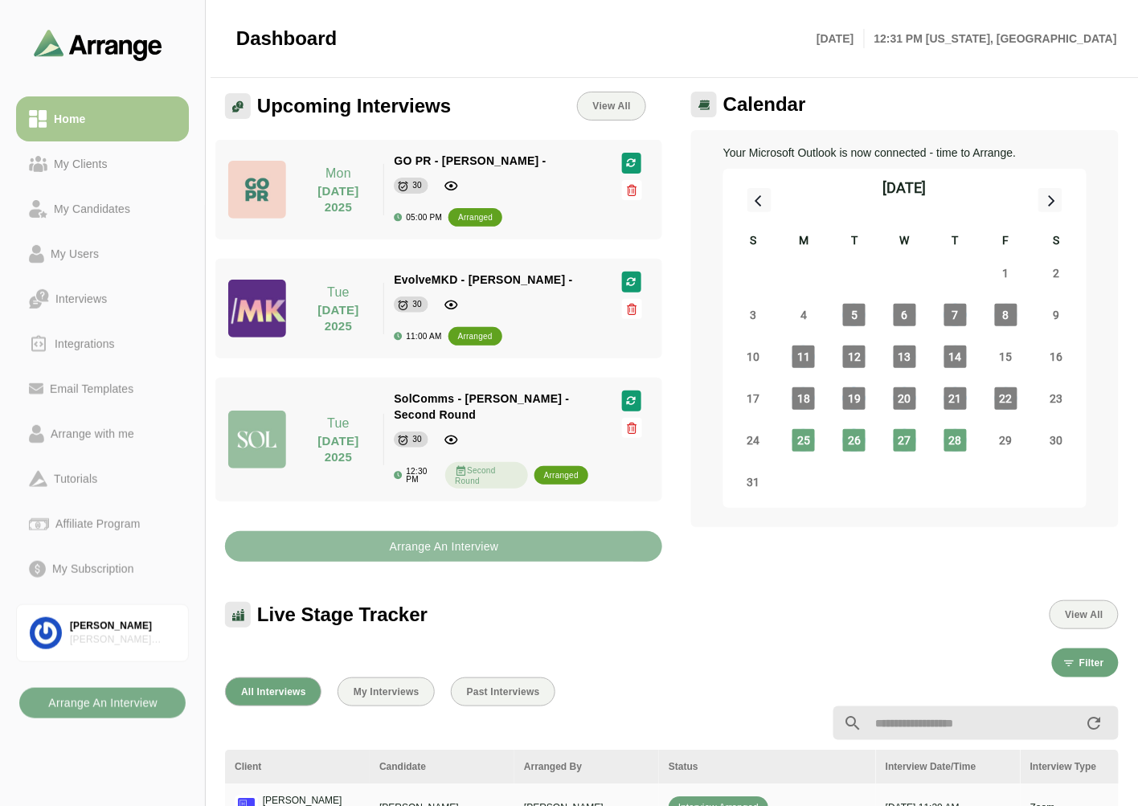
click at [402, 536] on b "Arrange An Interview" at bounding box center [444, 546] width 110 height 31
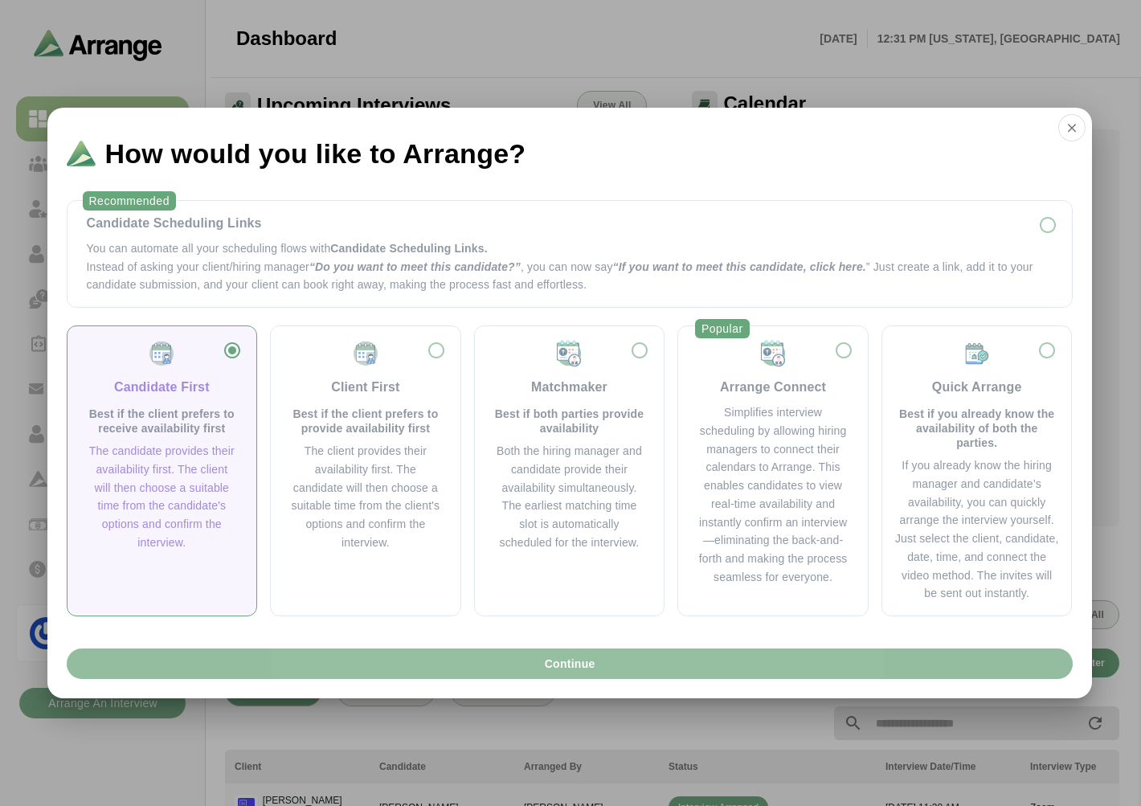
click at [495, 656] on button "Continue" at bounding box center [570, 663] width 1006 height 31
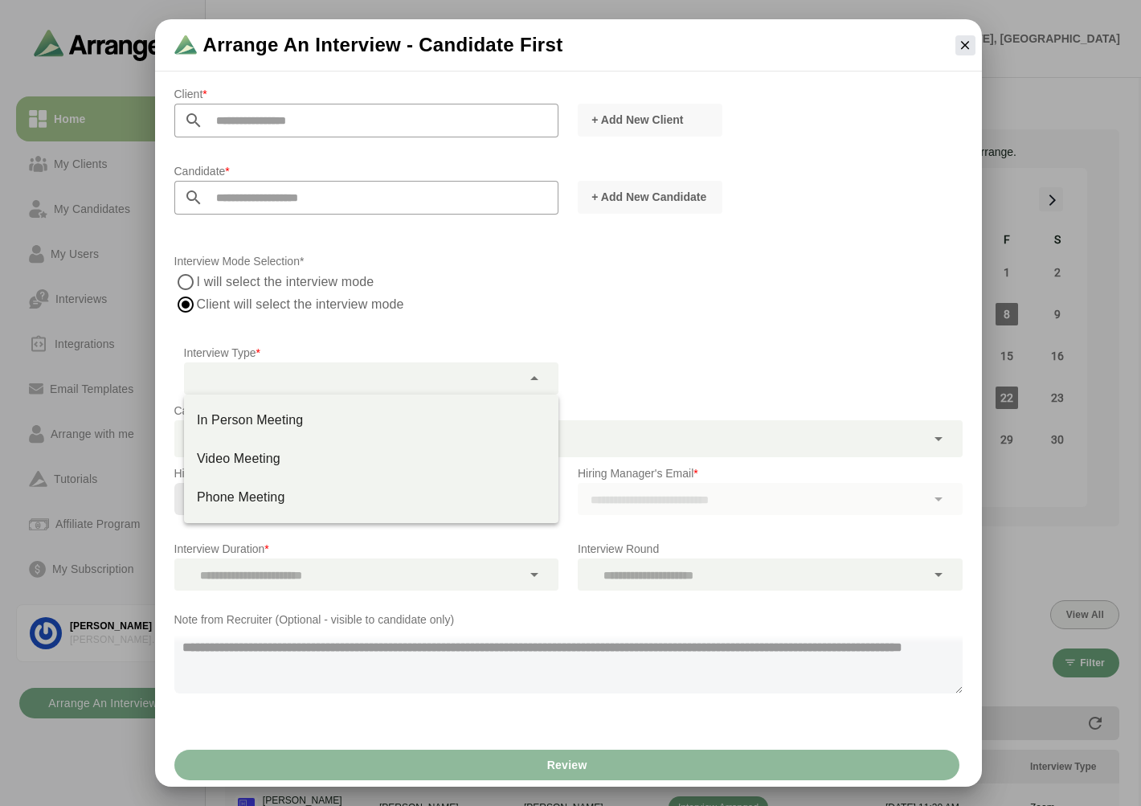
click at [528, 369] on icon at bounding box center [534, 378] width 19 height 19
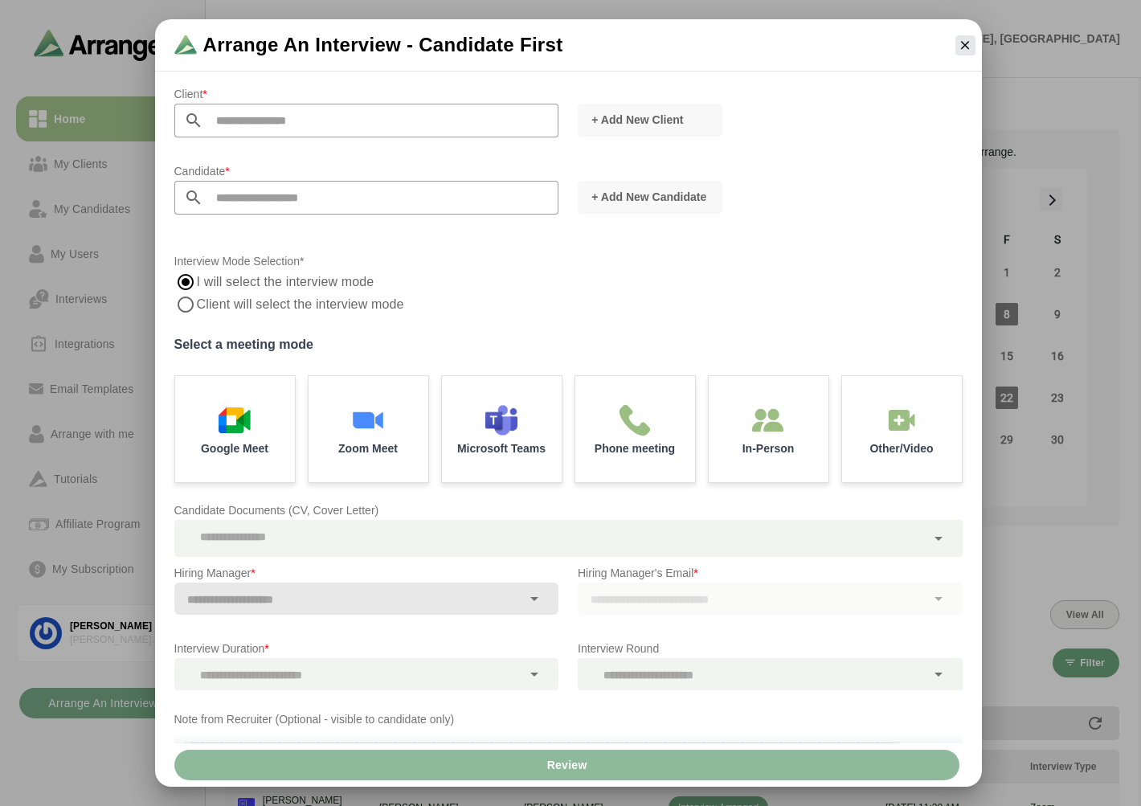
drag, startPoint x: 271, startPoint y: 577, endPoint x: 261, endPoint y: 613, distance: 37.4
click at [267, 596] on div "Hiring Manager *" at bounding box center [367, 598] width 404 height 88
click at [0, 0] on div "Arrange an Interview - Candidate First Client * + Add New Client Candidate * + …" at bounding box center [0, 0] width 0 height 0
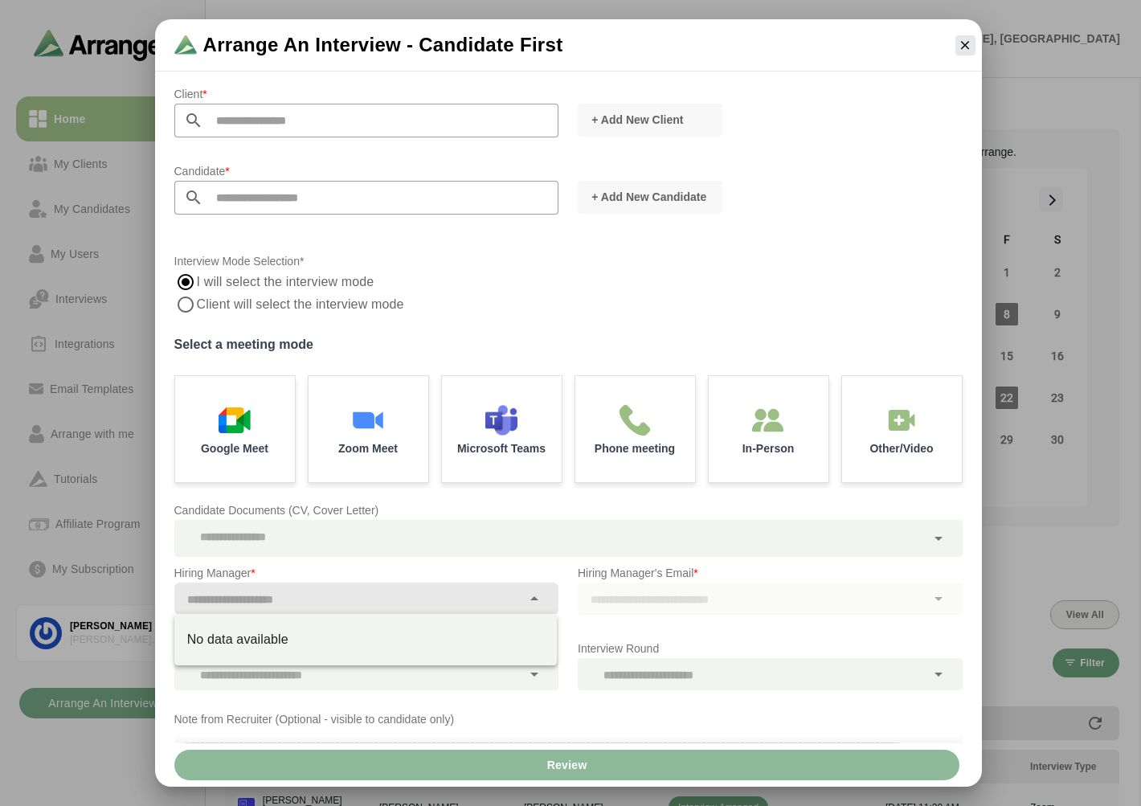
click at [331, 501] on p "Candidate Documents (CV, Cover Letter)" at bounding box center [568, 510] width 788 height 19
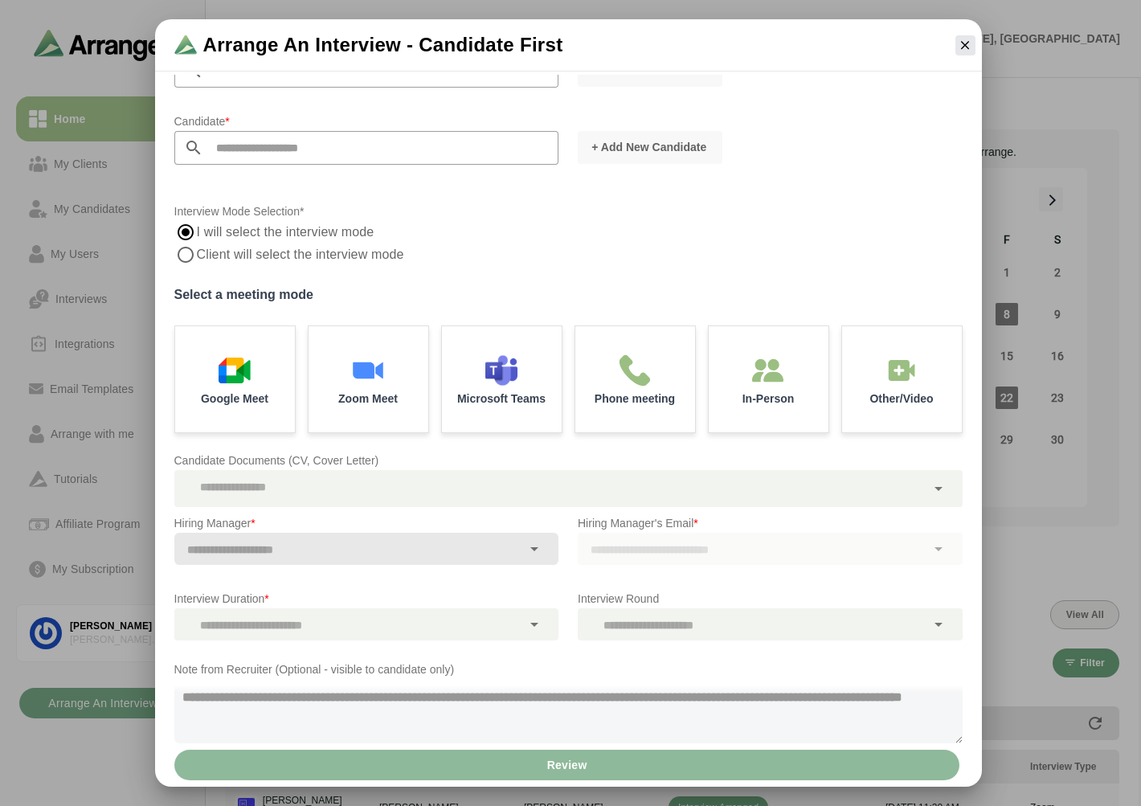
scroll to position [76, 0]
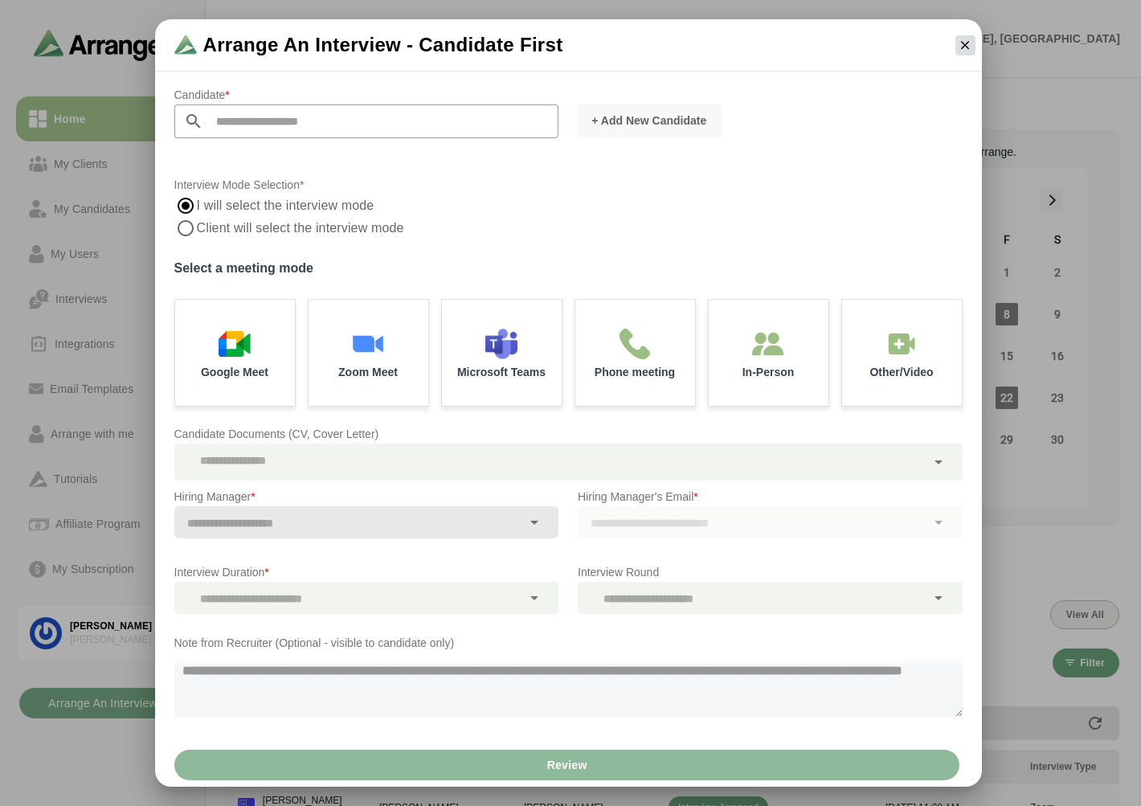
click at [971, 38] on icon "button" at bounding box center [965, 45] width 14 height 14
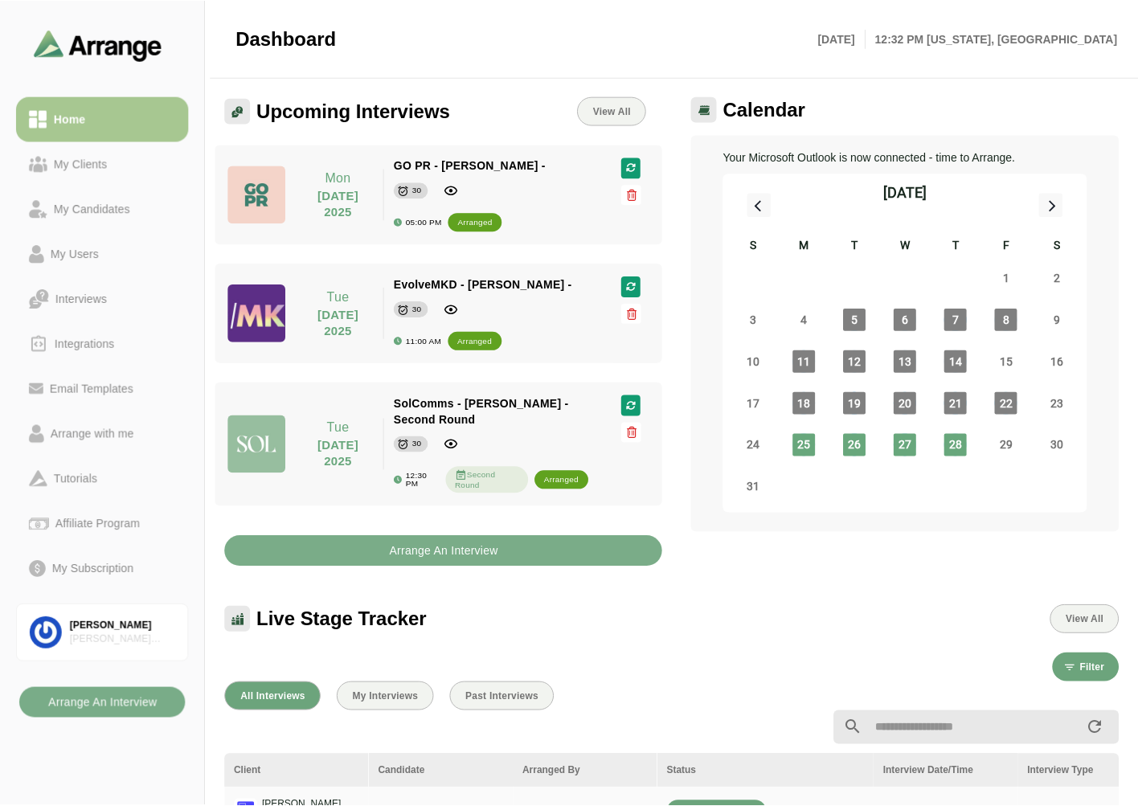
scroll to position [5, 0]
